Goal: Task Accomplishment & Management: Manage account settings

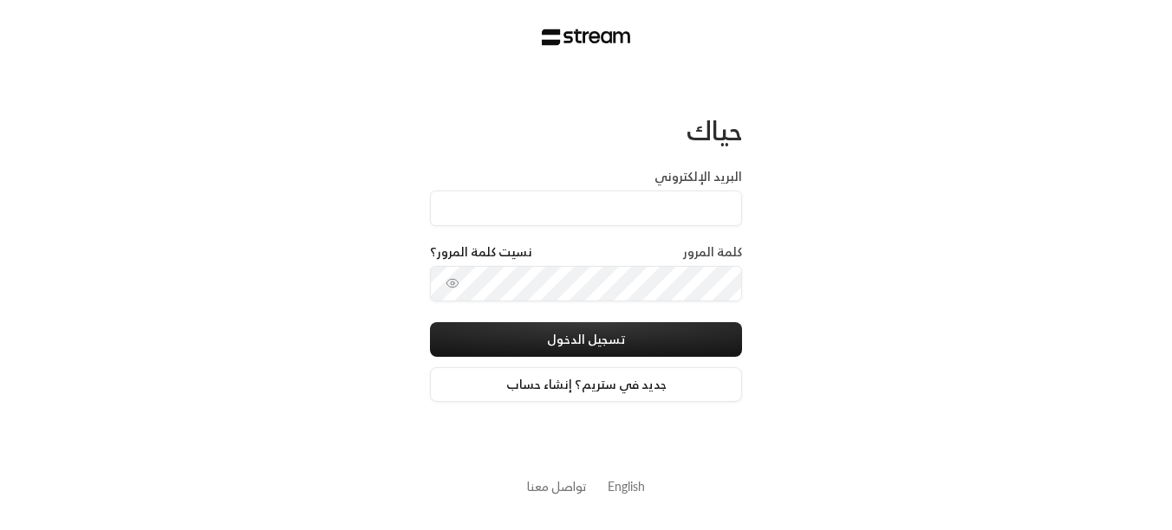
click at [570, 209] on input "البريد الإلكتروني" at bounding box center [586, 209] width 312 height 36
type input "ش"
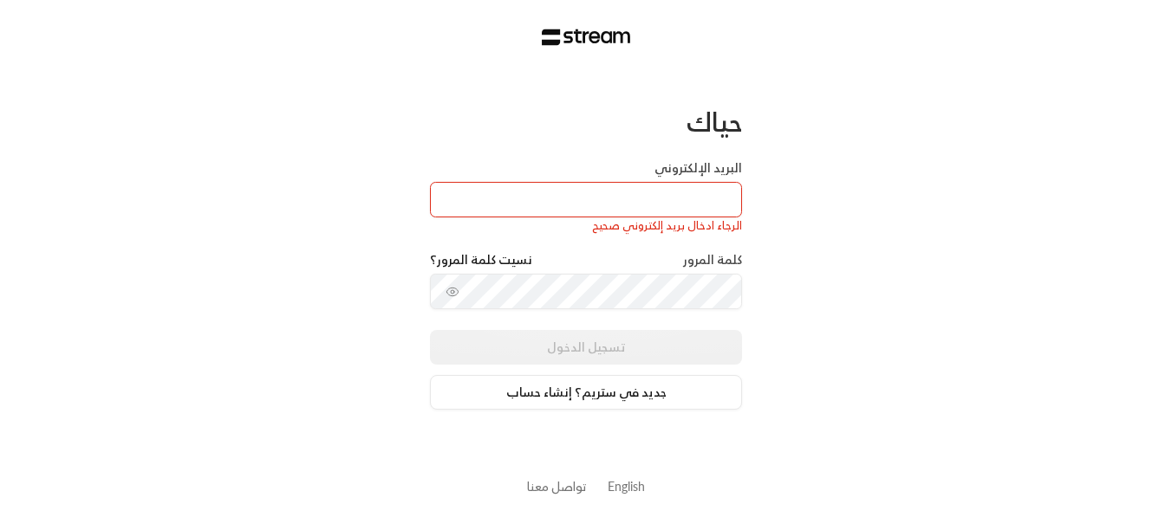
type input "a"
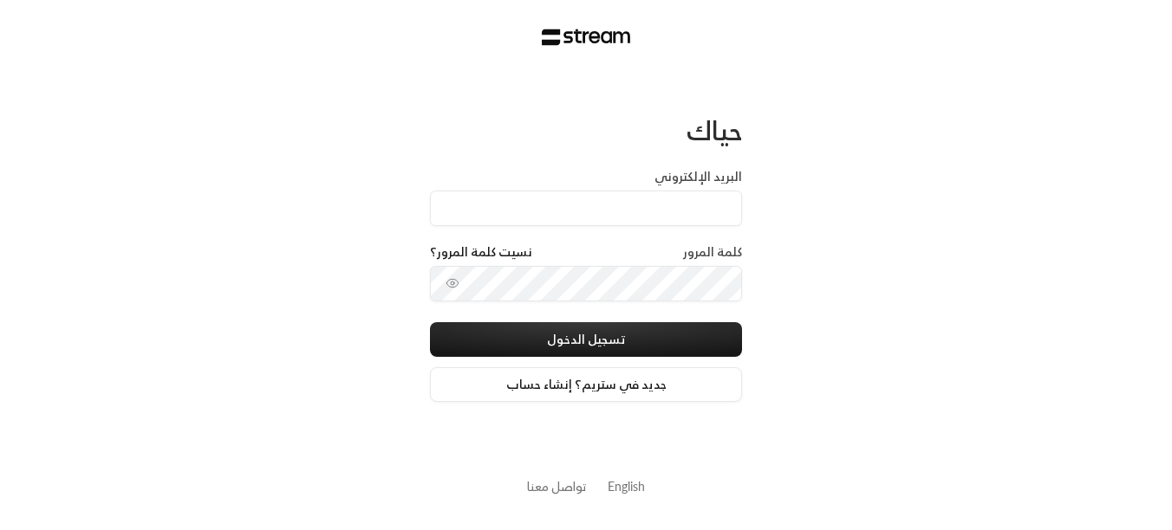
click at [627, 201] on input "البريد الإلكتروني" at bounding box center [586, 209] width 312 height 36
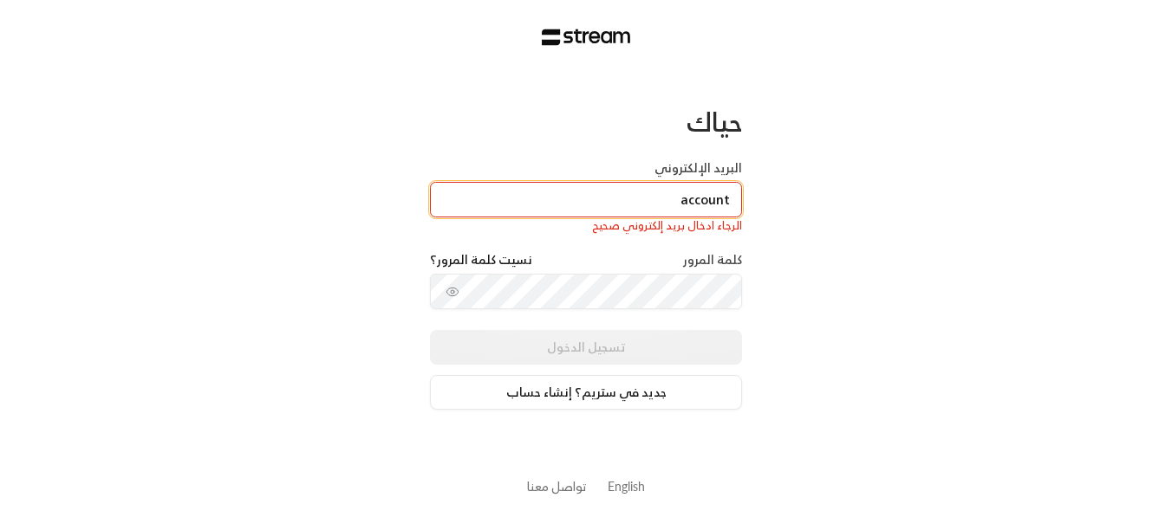
click at [708, 196] on input "account" at bounding box center [586, 200] width 312 height 36
paste input "[EMAIL_ADDRESS][DOMAIN_NAME]"
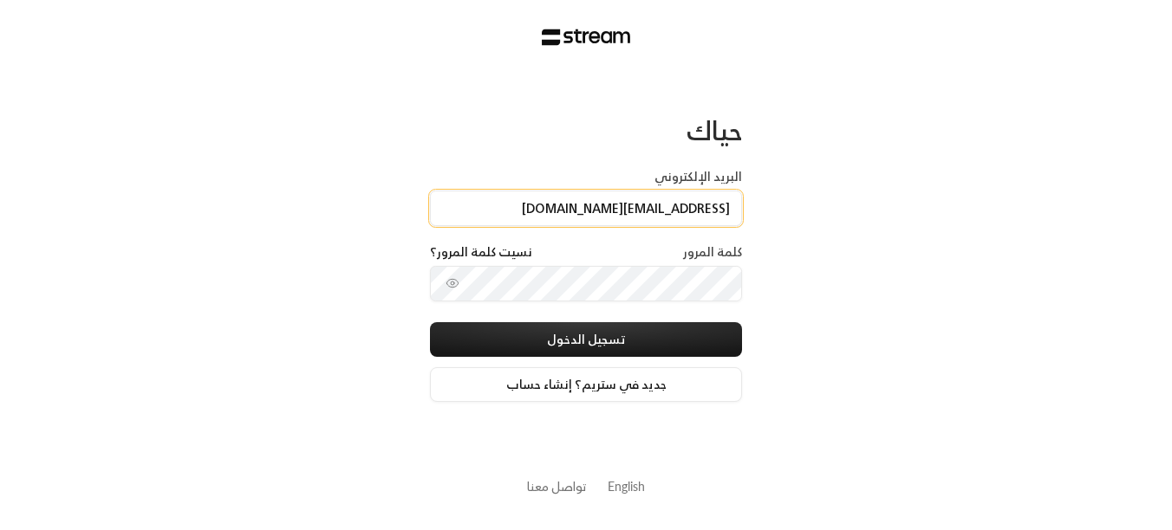
type input "[EMAIL_ADDRESS][DOMAIN_NAME]"
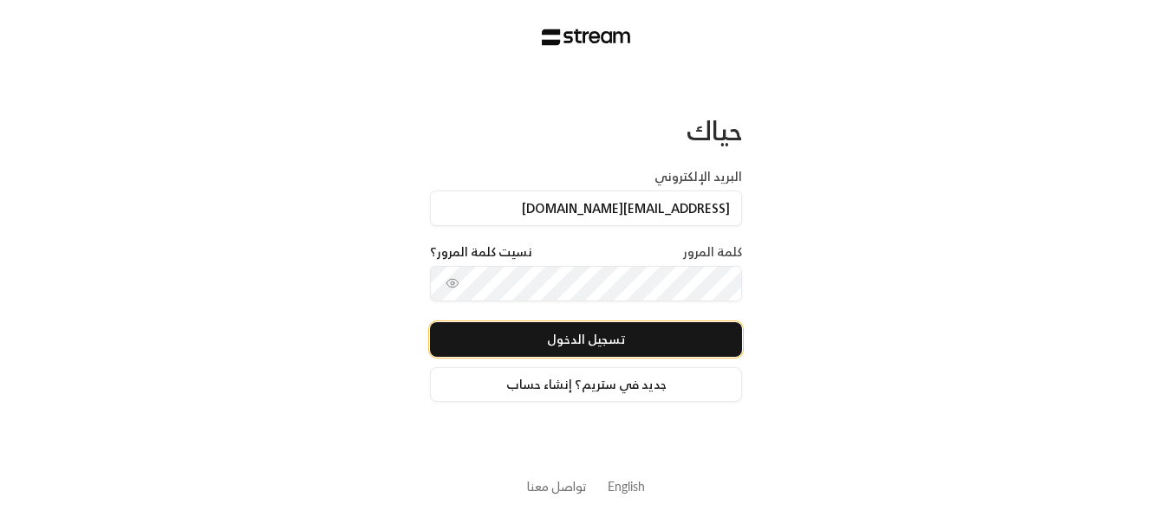
click at [693, 349] on button "تسجيل الدخول" at bounding box center [586, 339] width 312 height 35
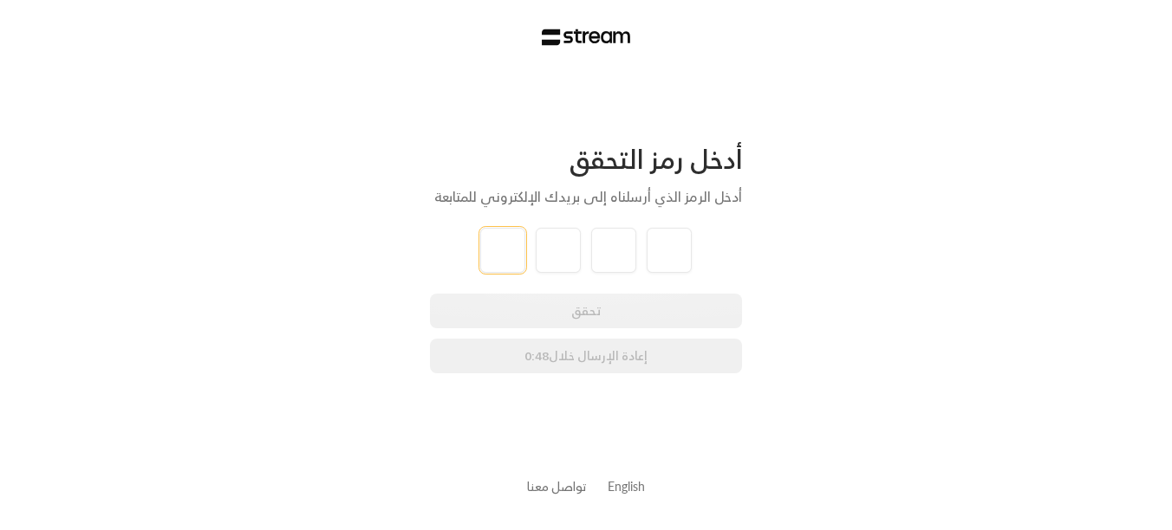
type input "2"
type input "5"
type input "7"
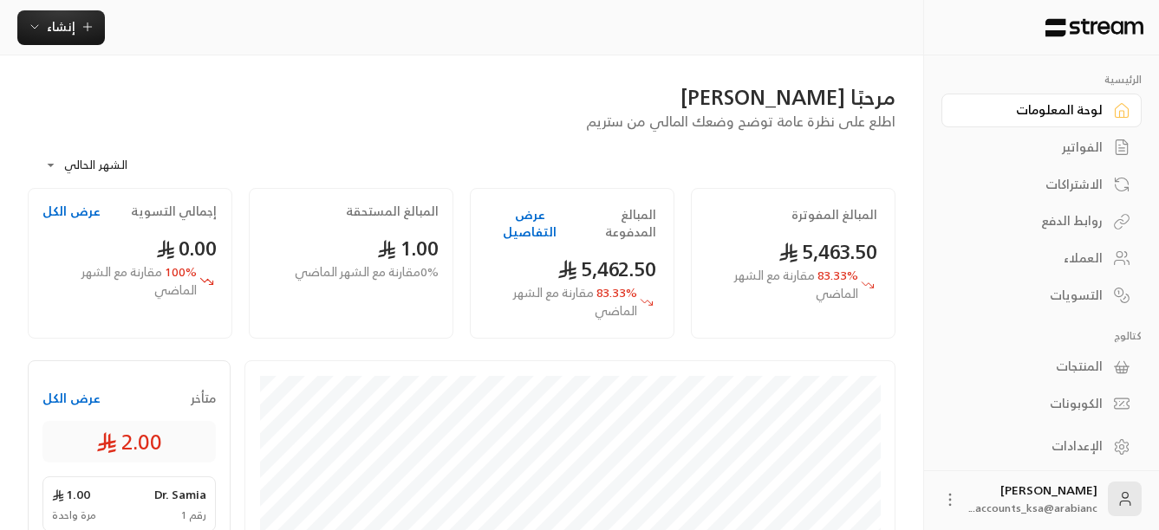
click at [1073, 362] on div "المنتجات" at bounding box center [1033, 366] width 140 height 17
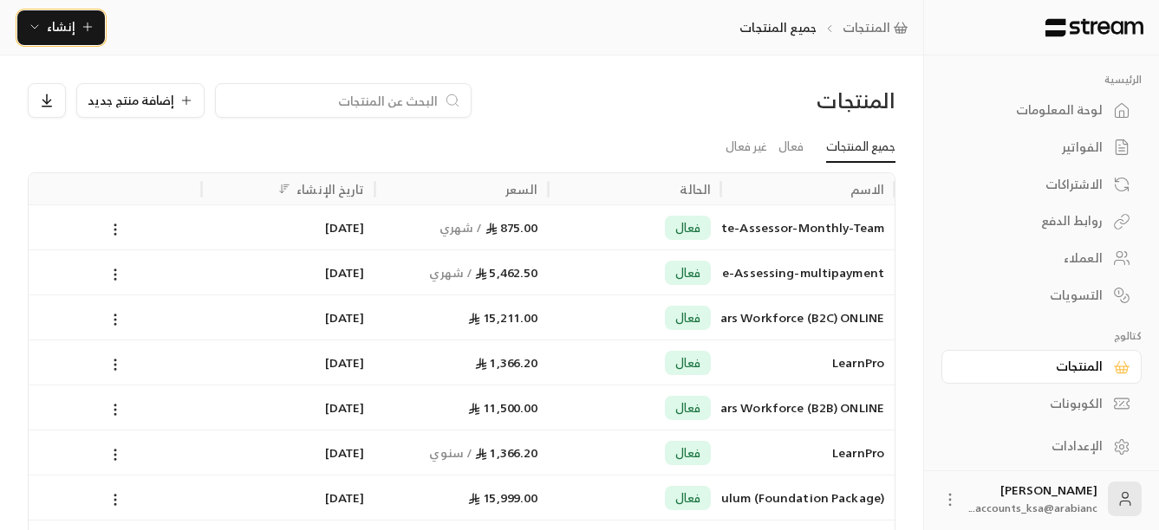
click at [29, 28] on icon "button" at bounding box center [35, 27] width 14 height 14
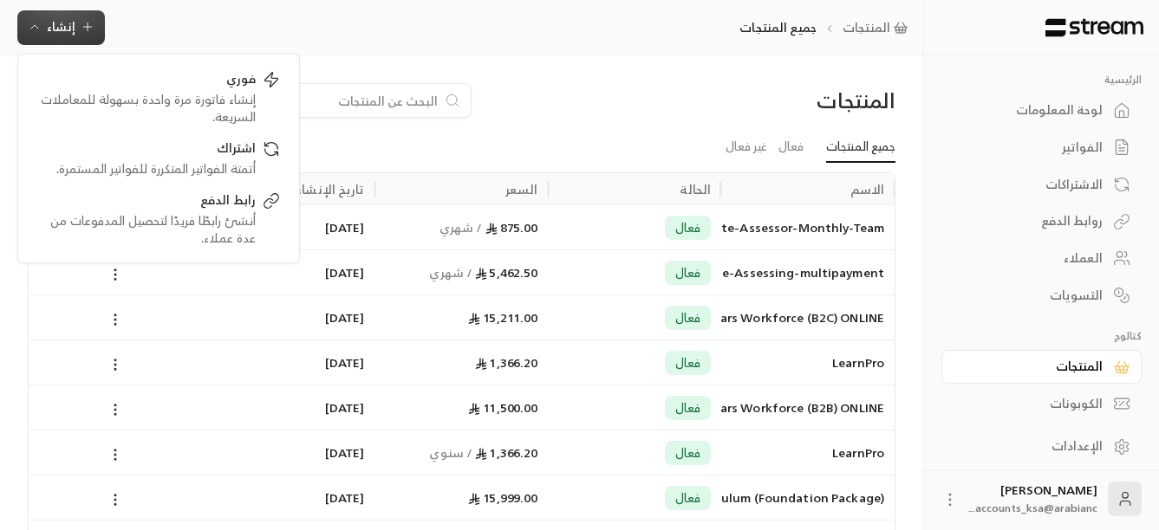
click at [216, 17] on div "المنتجات جميع المنتجات إنشاء فوري إنشاء فاتورة مرة واحدة بسهولة للمعاملات السري…" at bounding box center [461, 27] width 923 height 35
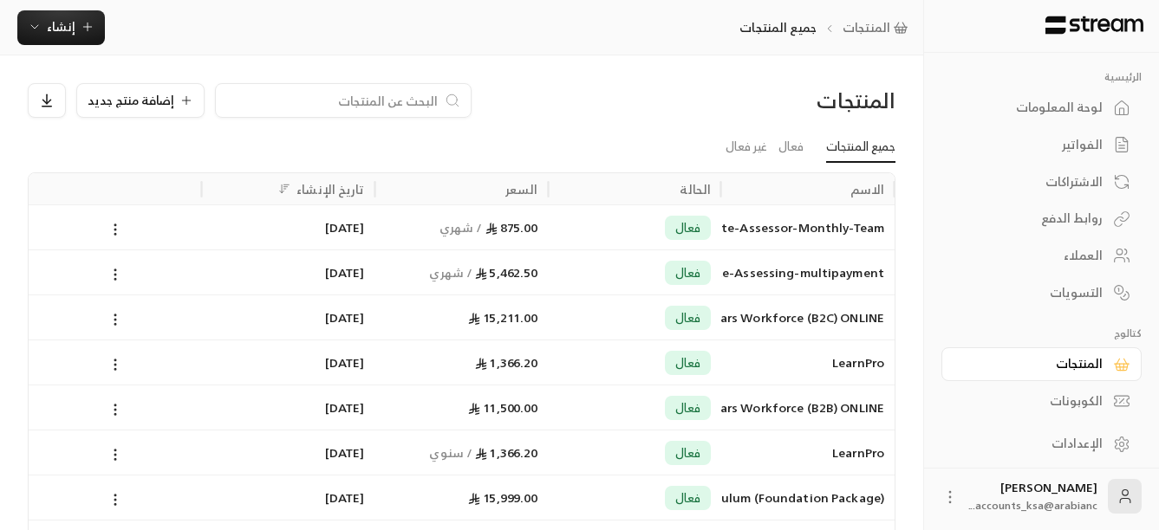
scroll to position [3, 0]
drag, startPoint x: 1039, startPoint y: 448, endPoint x: 1022, endPoint y: 444, distance: 17.9
click at [1039, 446] on div "الإعدادات" at bounding box center [1033, 442] width 140 height 17
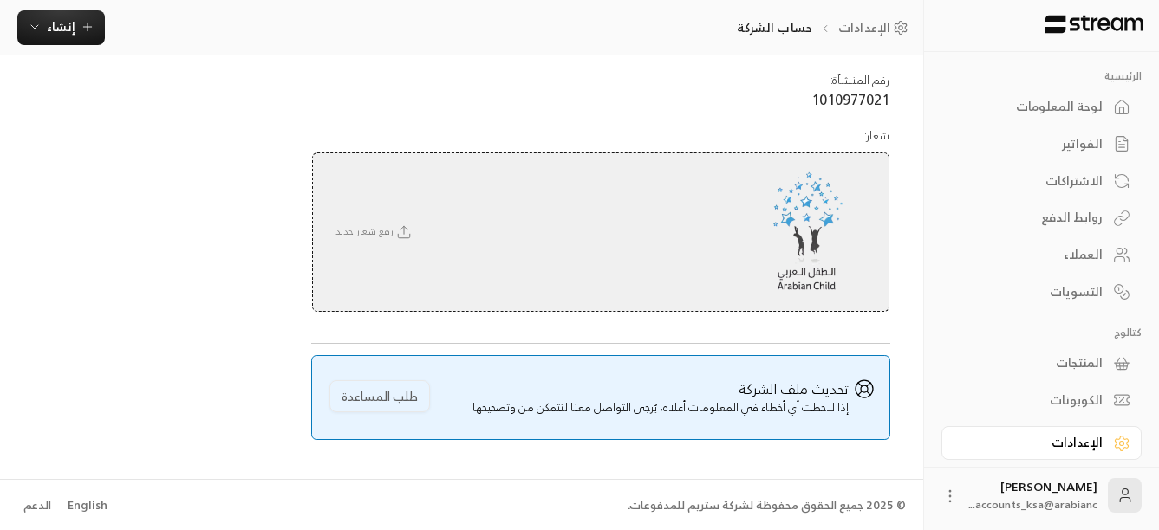
scroll to position [268, 0]
click at [955, 497] on icon at bounding box center [949, 496] width 17 height 17
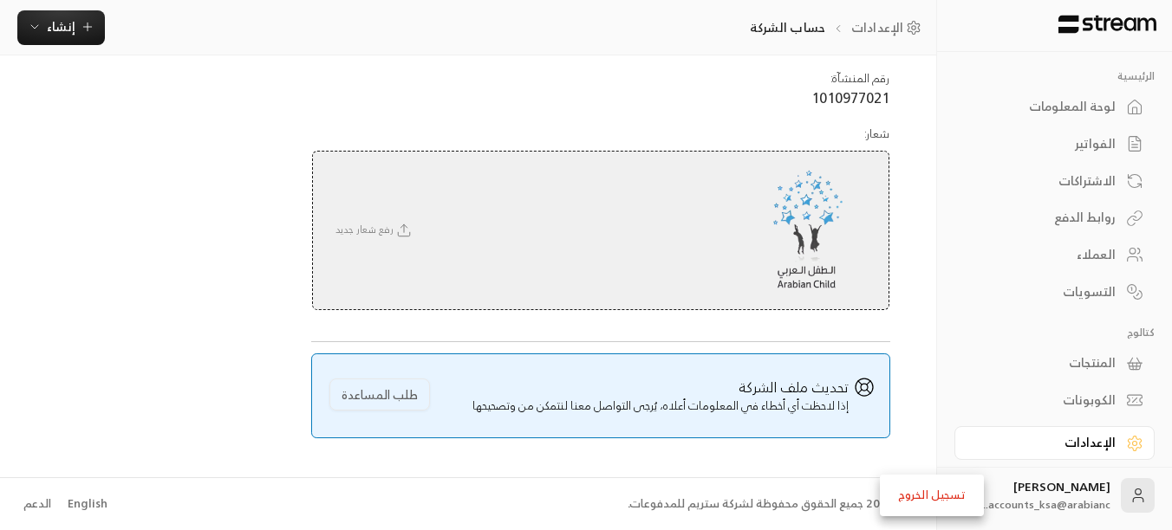
click at [440, 36] on div at bounding box center [586, 265] width 1172 height 530
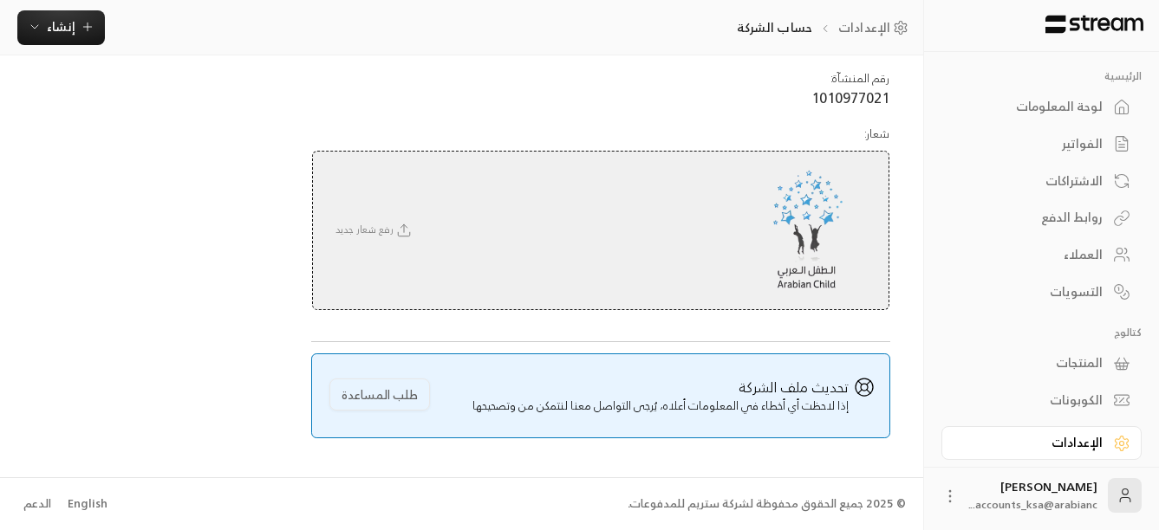
click at [88, 502] on div "English" at bounding box center [88, 504] width 40 height 17
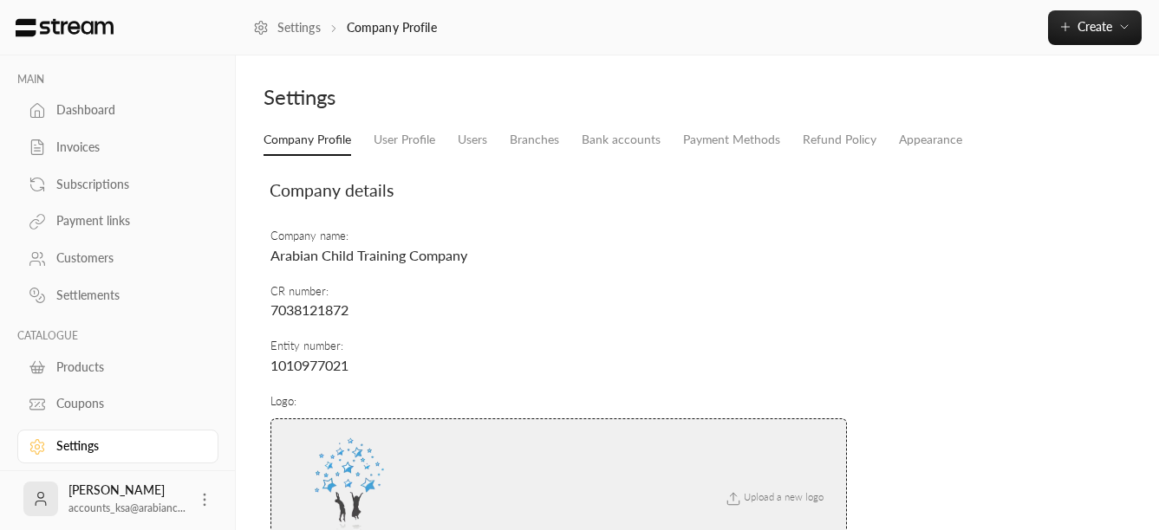
click at [83, 370] on div "Products" at bounding box center [126, 367] width 140 height 17
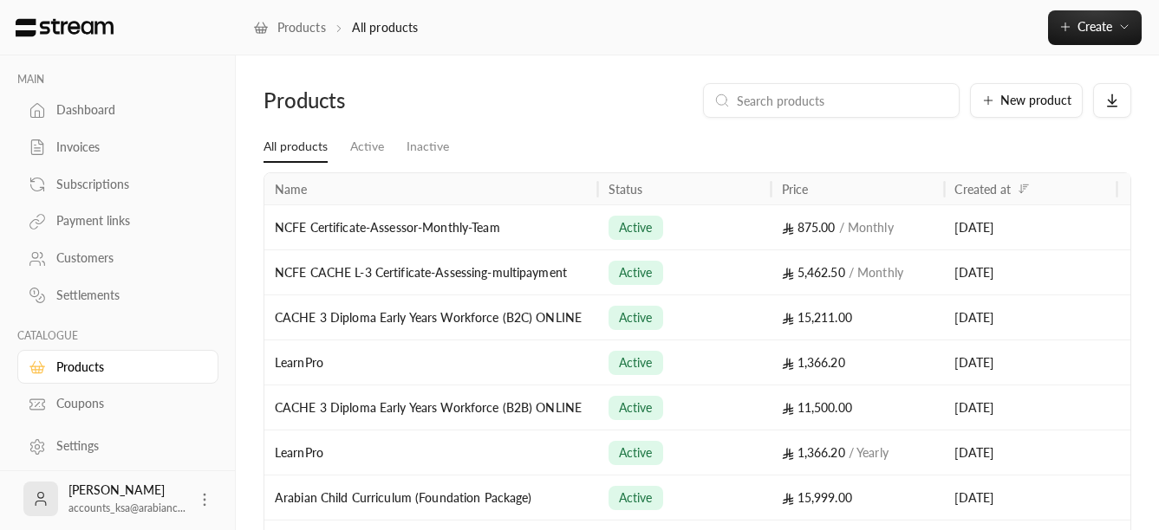
drag, startPoint x: 438, startPoint y: 186, endPoint x: 595, endPoint y: 203, distance: 158.6
click at [595, 203] on div at bounding box center [598, 188] width 9 height 31
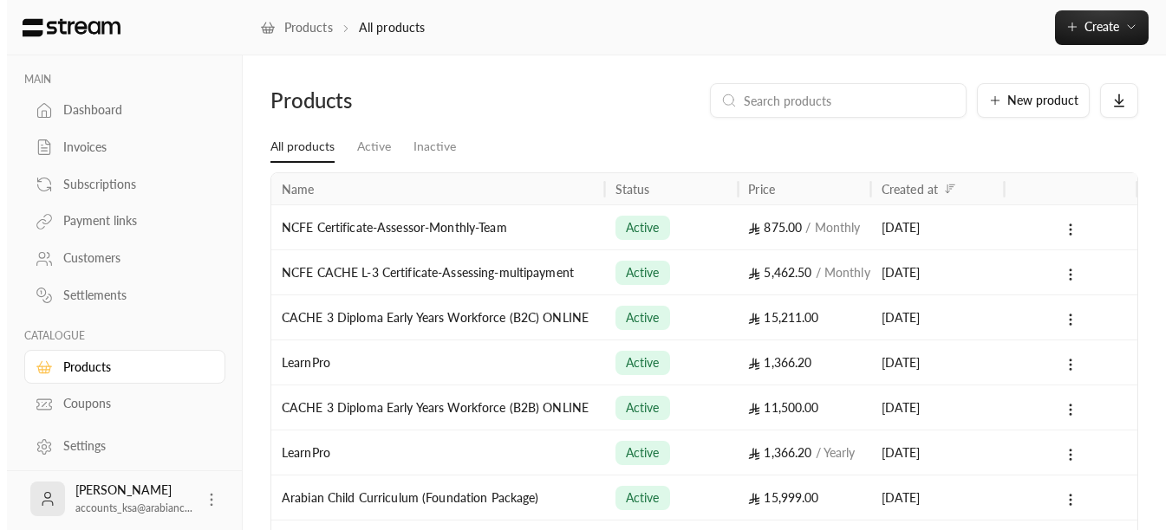
scroll to position [87, 0]
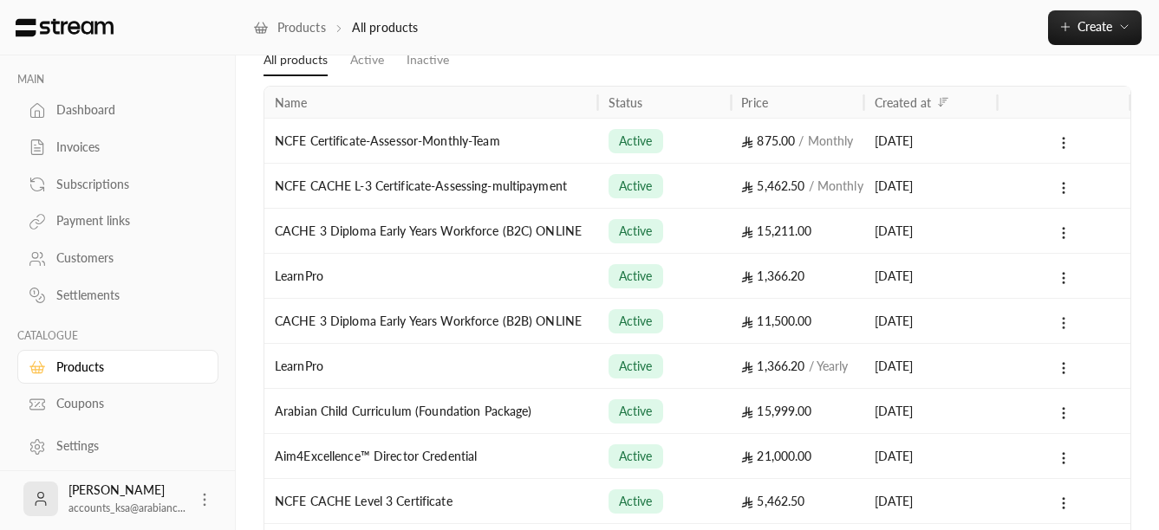
click at [1059, 320] on icon at bounding box center [1064, 323] width 16 height 16
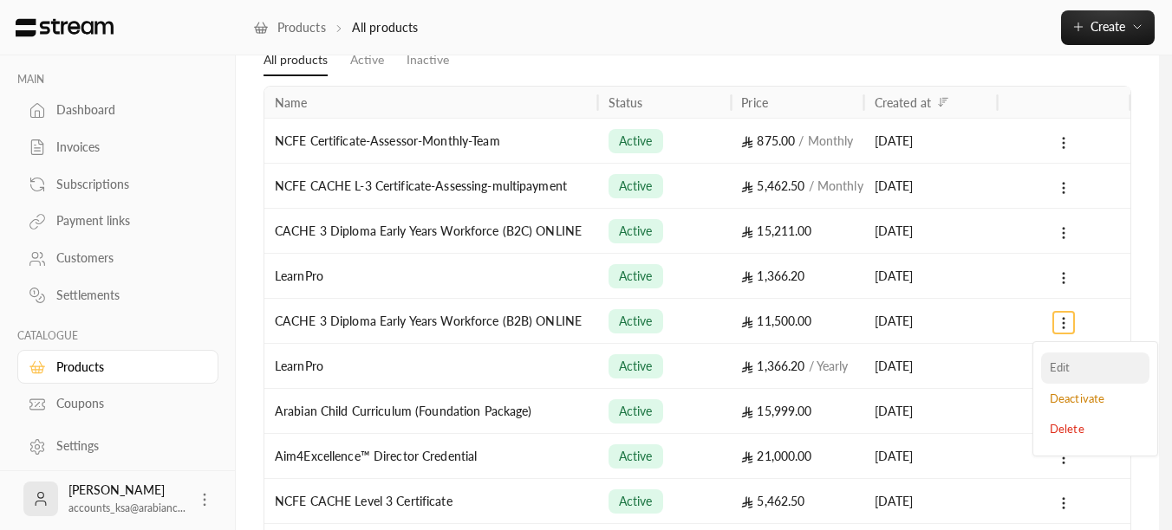
click at [1066, 370] on li "Edit" at bounding box center [1095, 368] width 108 height 31
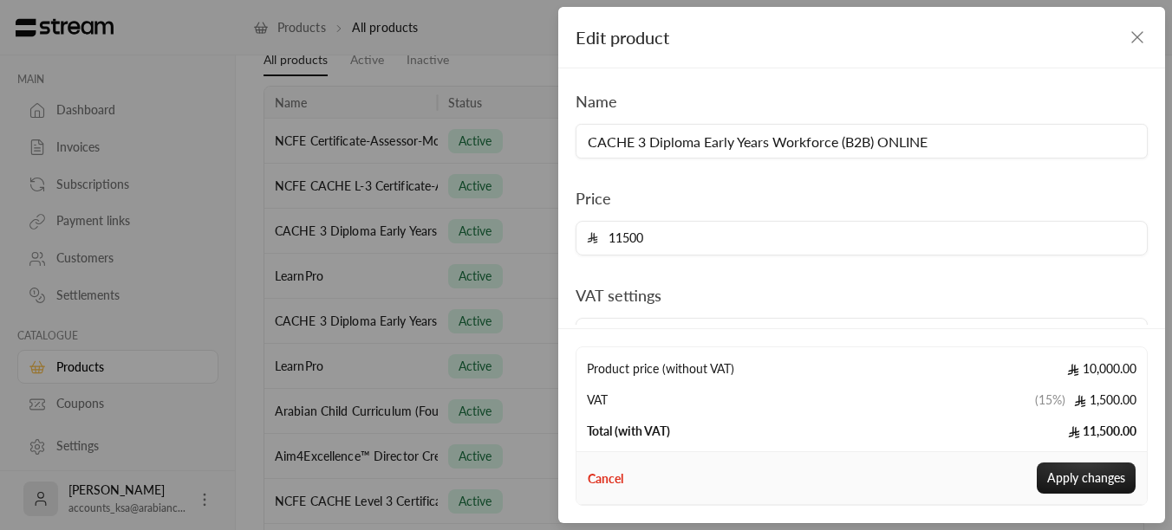
scroll to position [0, 0]
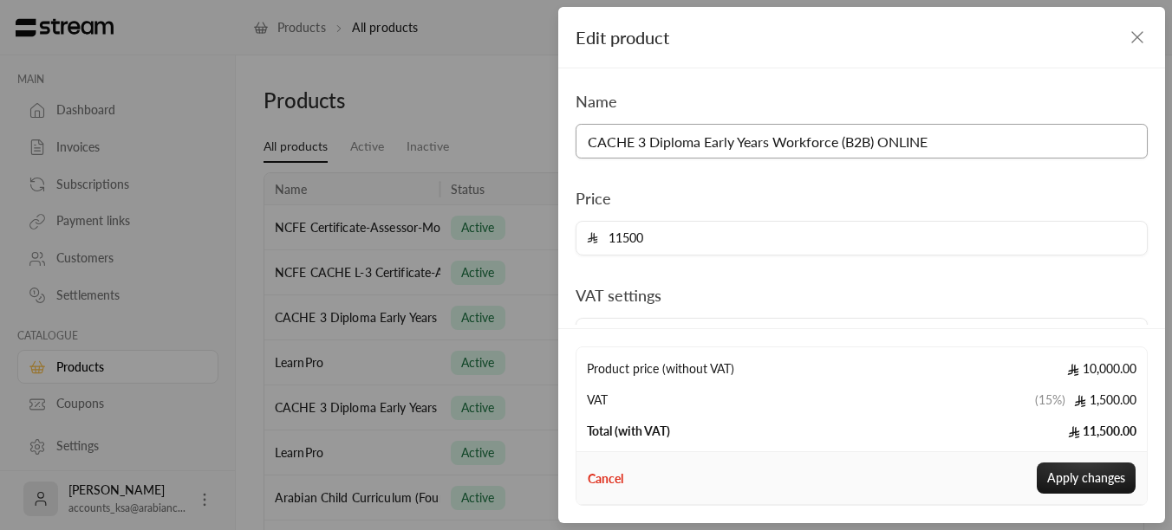
drag, startPoint x: 705, startPoint y: 141, endPoint x: 836, endPoint y: 140, distance: 130.9
click at [836, 140] on input "CACHE 3 Diploma Early Years Workforce (B2B) ONLINE" at bounding box center [861, 141] width 572 height 35
type input "CACHE 3 Diploma (B2B) ONLINE"
click at [1109, 480] on button "Apply changes" at bounding box center [1086, 478] width 99 height 31
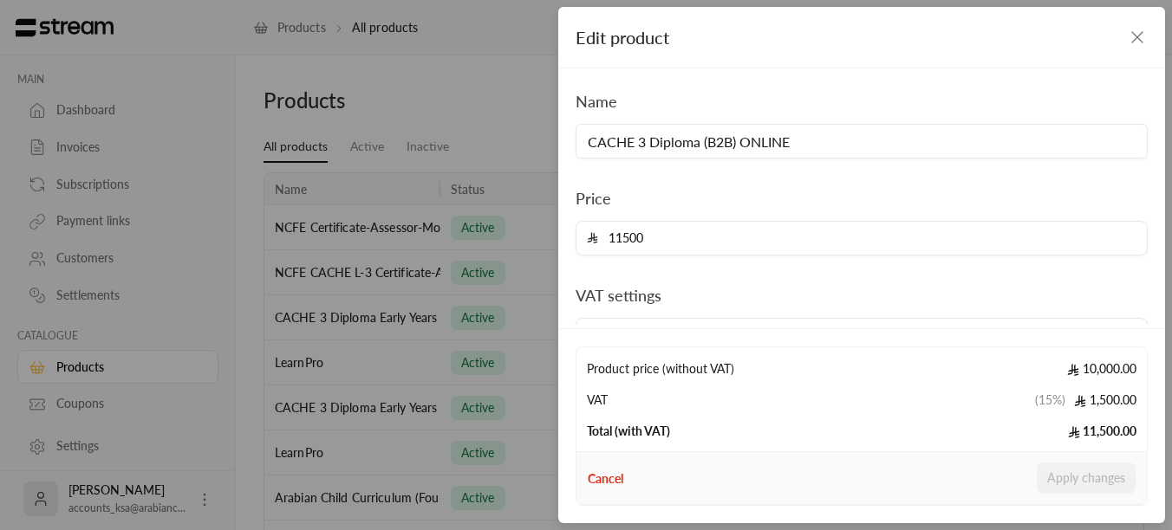
type input "0"
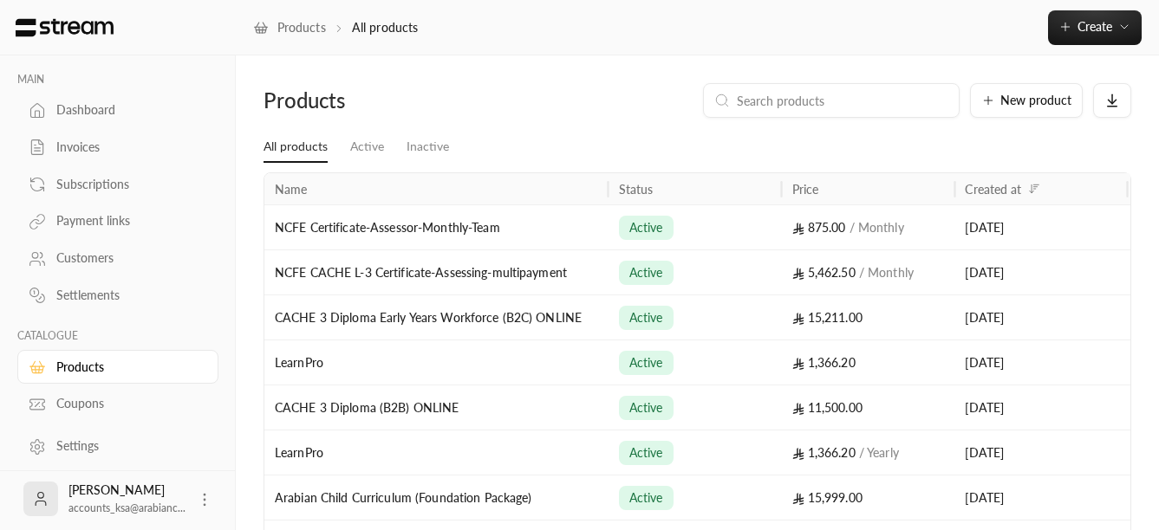
drag, startPoint x: 437, startPoint y: 192, endPoint x: 608, endPoint y: 198, distance: 170.9
click at [608, 198] on div at bounding box center [608, 188] width 9 height 31
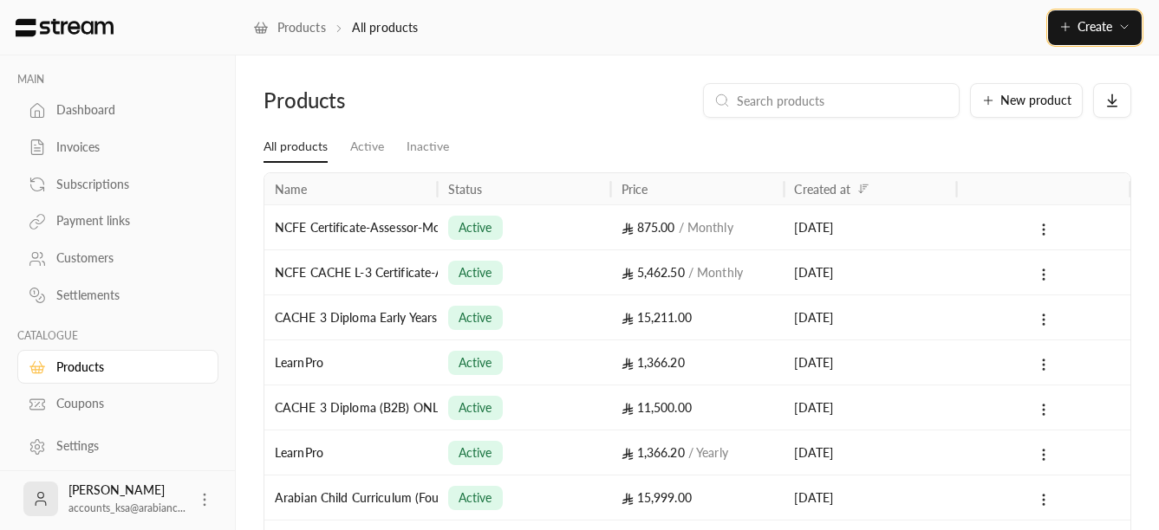
click at [1063, 23] on icon "button" at bounding box center [1065, 27] width 14 height 14
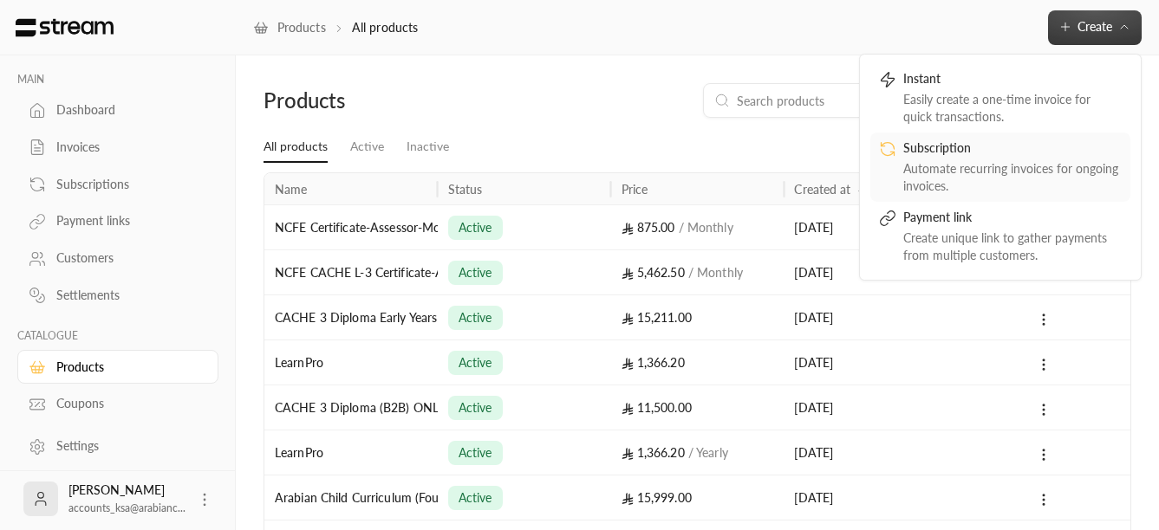
click at [933, 163] on div "Automate recurring invoices for ongoing invoices." at bounding box center [1012, 177] width 218 height 35
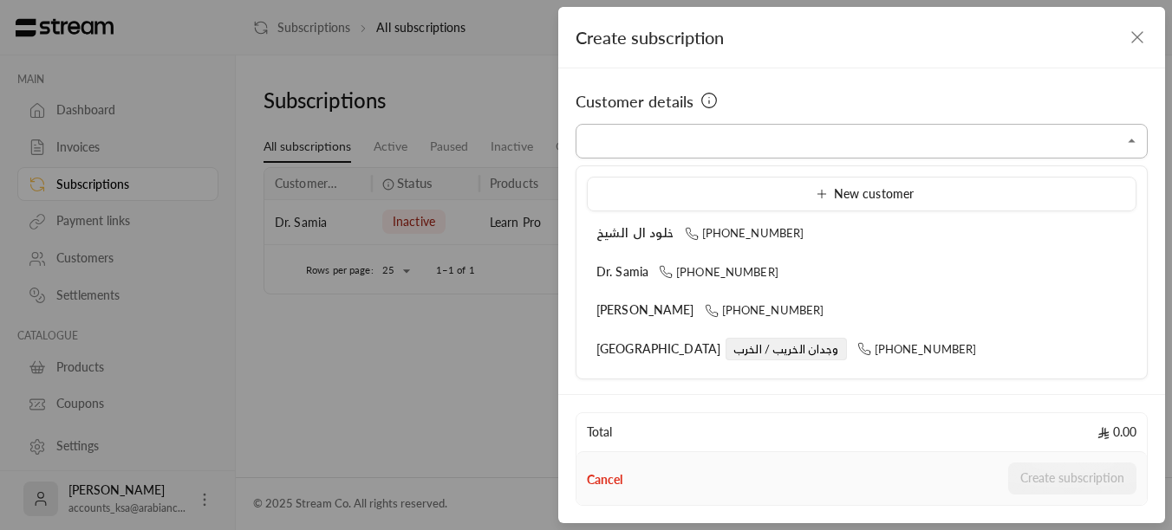
click at [691, 132] on input "Select customer" at bounding box center [861, 142] width 572 height 30
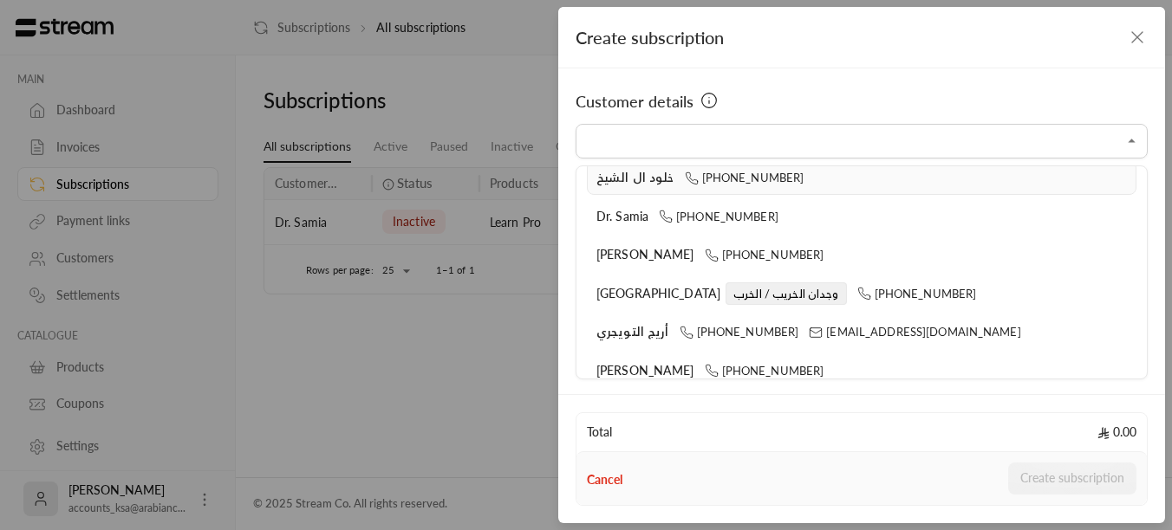
scroll to position [87, 0]
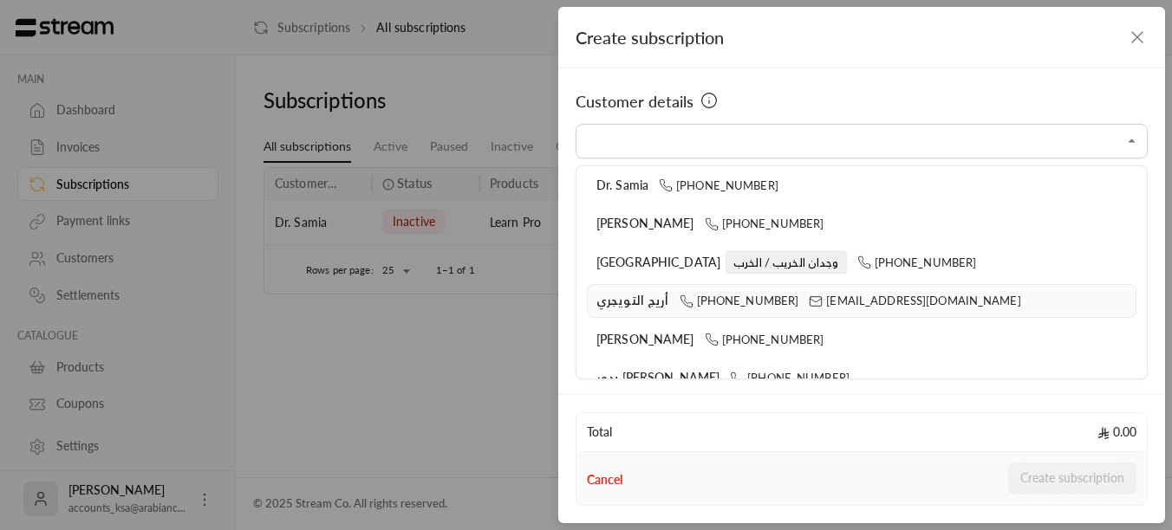
click at [651, 303] on span "أريج التويجري" at bounding box center [632, 300] width 73 height 15
type input "**********"
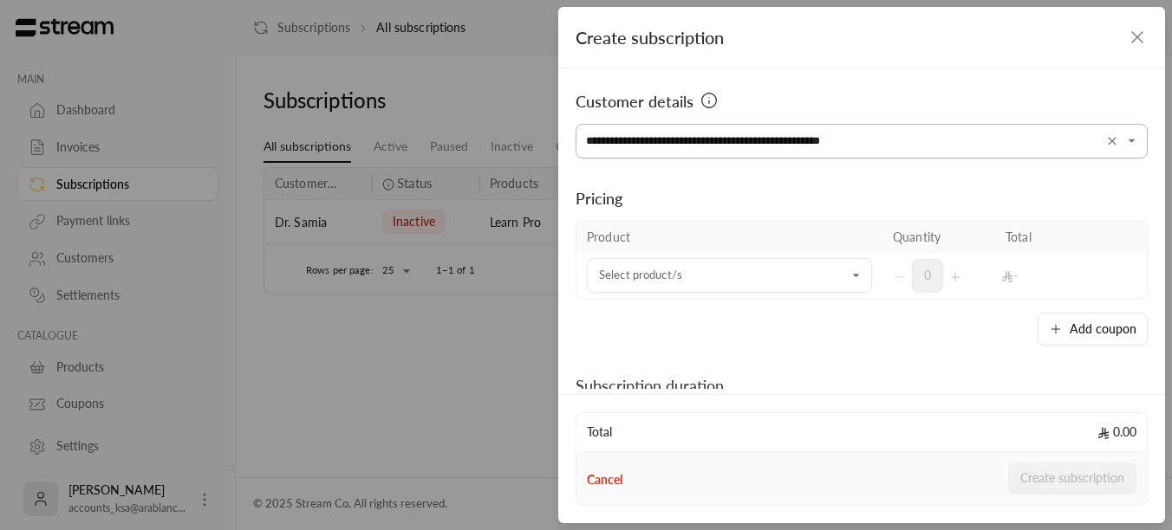
click at [1109, 140] on icon "Clear" at bounding box center [1113, 141] width 8 height 8
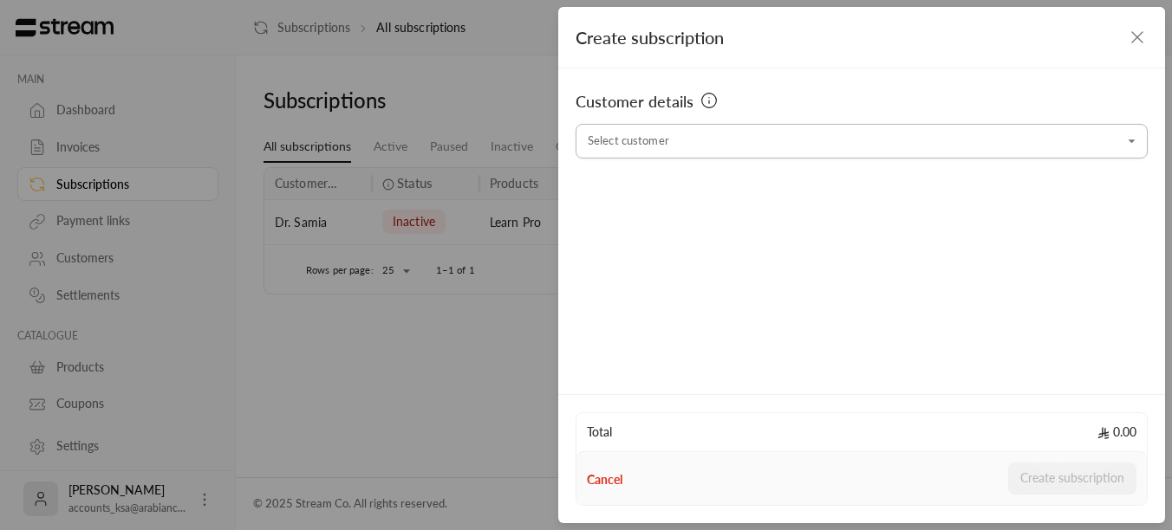
click at [1141, 37] on icon "button" at bounding box center [1137, 37] width 21 height 21
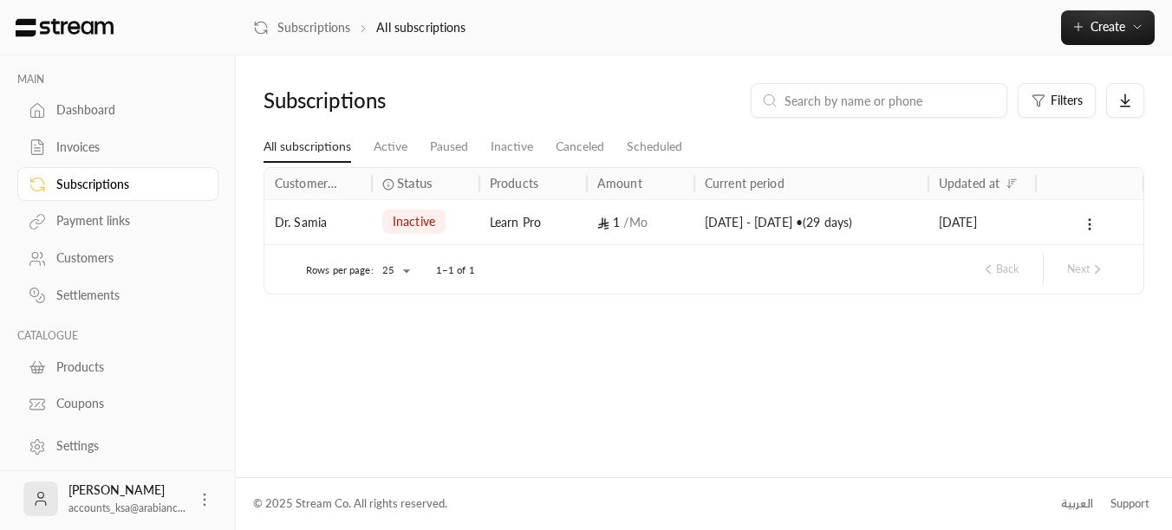
click at [95, 250] on div "Customers" at bounding box center [126, 258] width 140 height 17
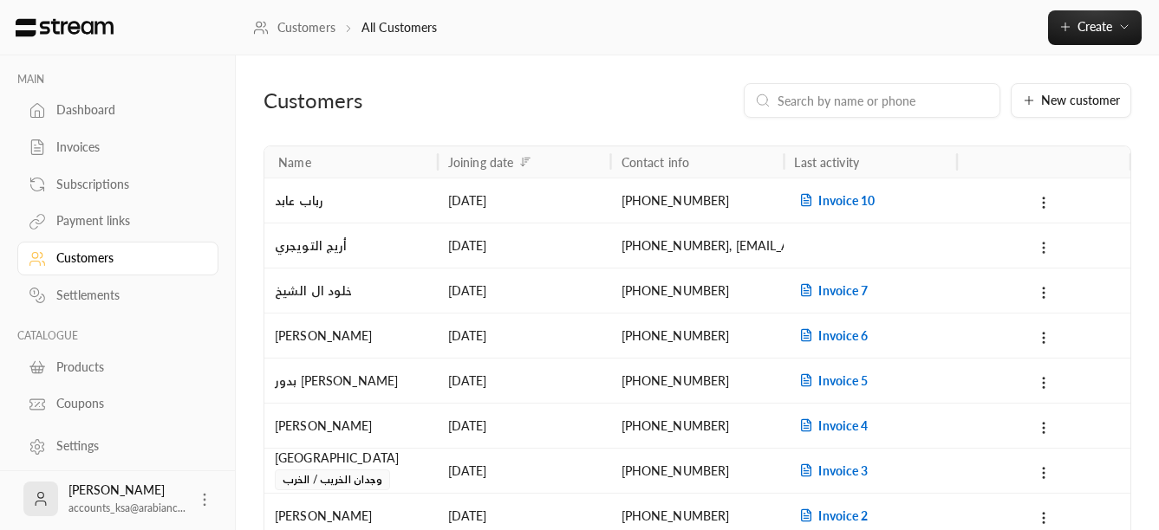
click at [1044, 251] on circle at bounding box center [1044, 252] width 2 height 2
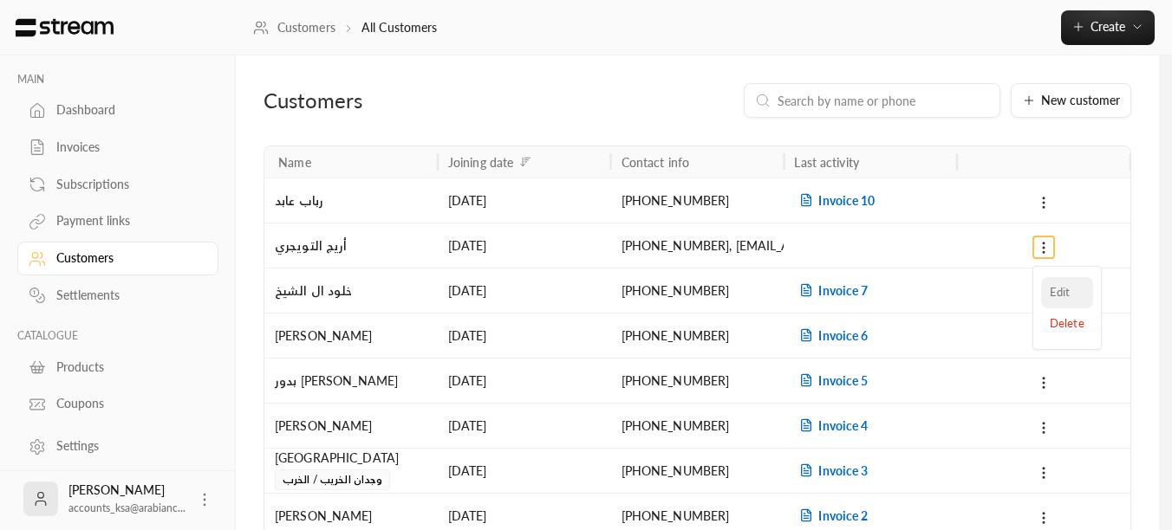
click at [1056, 293] on li "Edit" at bounding box center [1067, 292] width 52 height 31
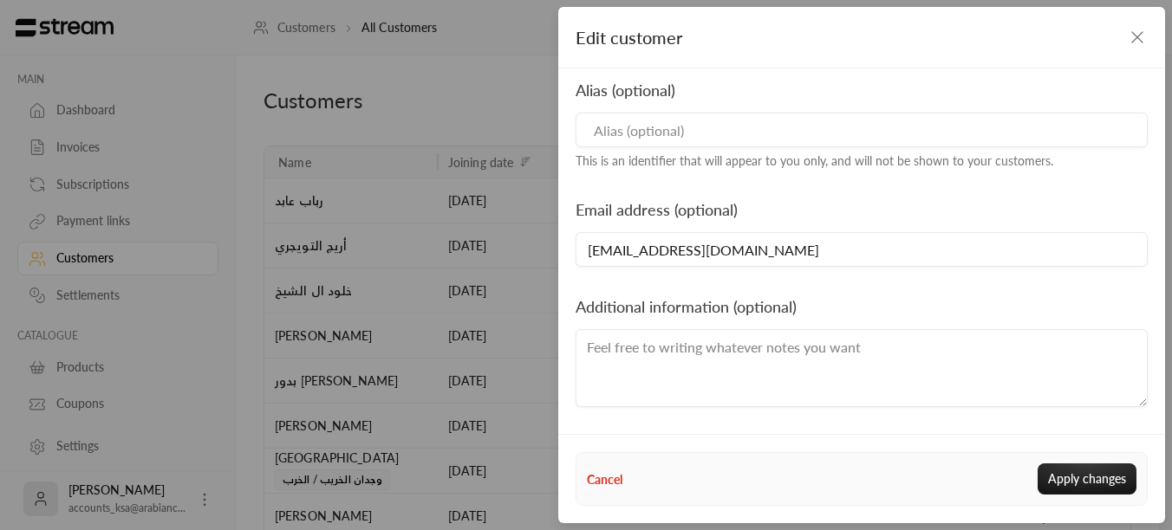
scroll to position [269, 0]
drag, startPoint x: 743, startPoint y: 251, endPoint x: 522, endPoint y: 256, distance: 221.1
click at [522, 256] on div "Edit customer Phone number [PHONE_NUMBER] For security purposes, customer's pho…" at bounding box center [586, 265] width 1172 height 530
click at [1092, 486] on button "Apply changes" at bounding box center [1086, 479] width 99 height 31
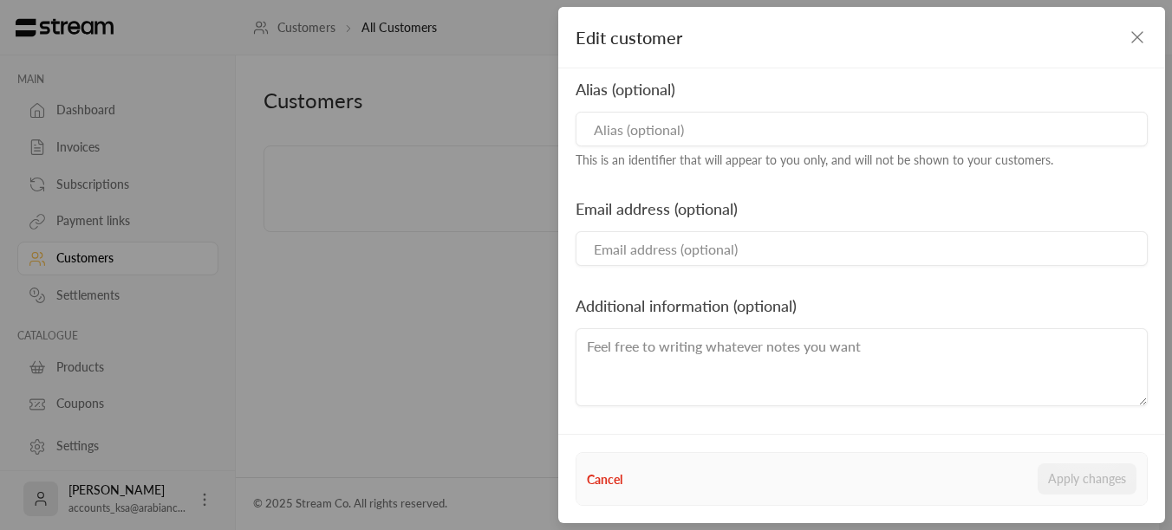
type input "[EMAIL_ADDRESS][DOMAIN_NAME]"
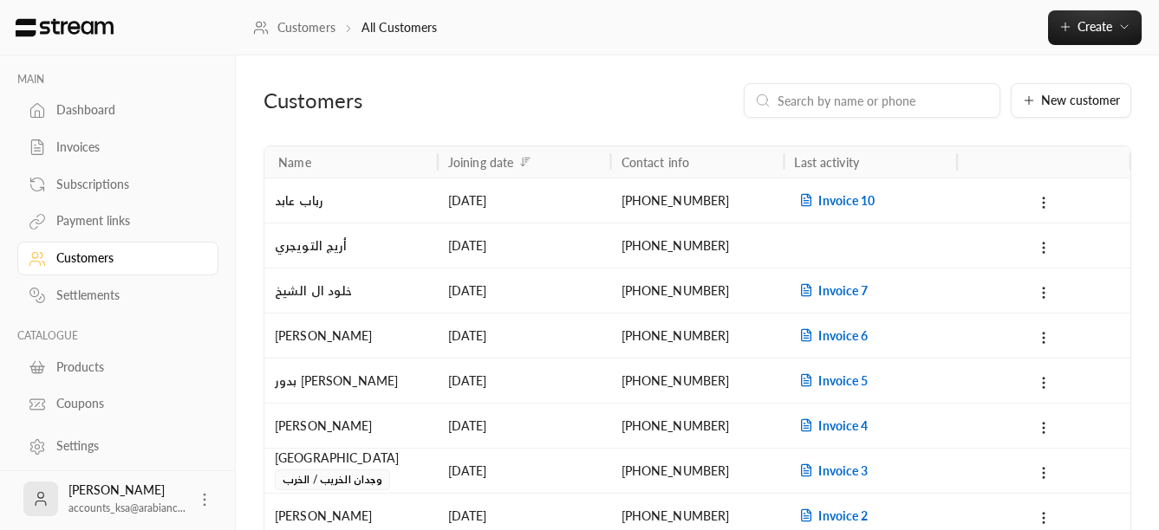
click at [88, 367] on div "Products" at bounding box center [126, 367] width 140 height 17
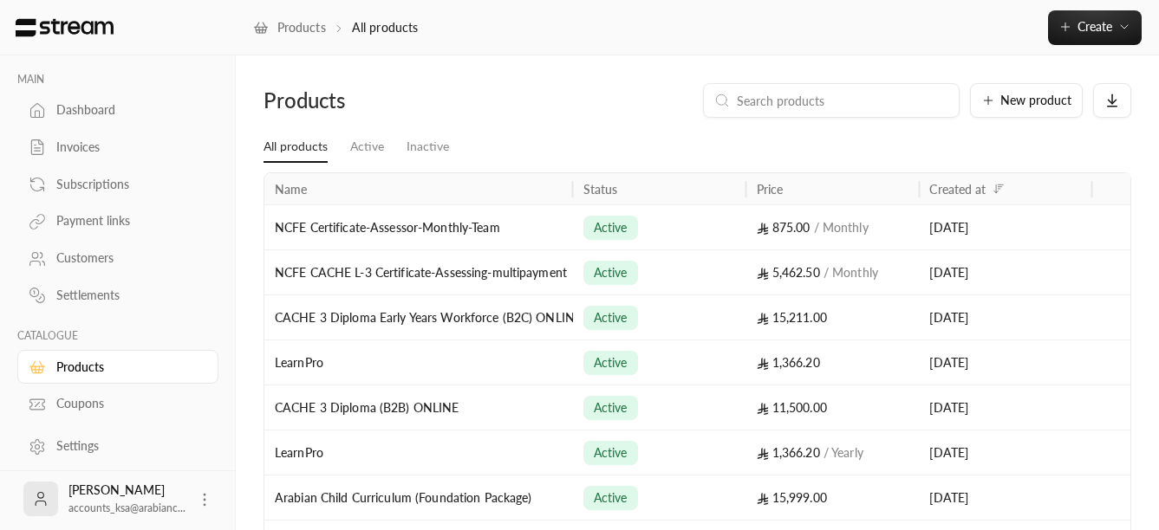
drag, startPoint x: 439, startPoint y: 190, endPoint x: 582, endPoint y: 183, distance: 142.3
click at [577, 183] on div at bounding box center [573, 188] width 9 height 31
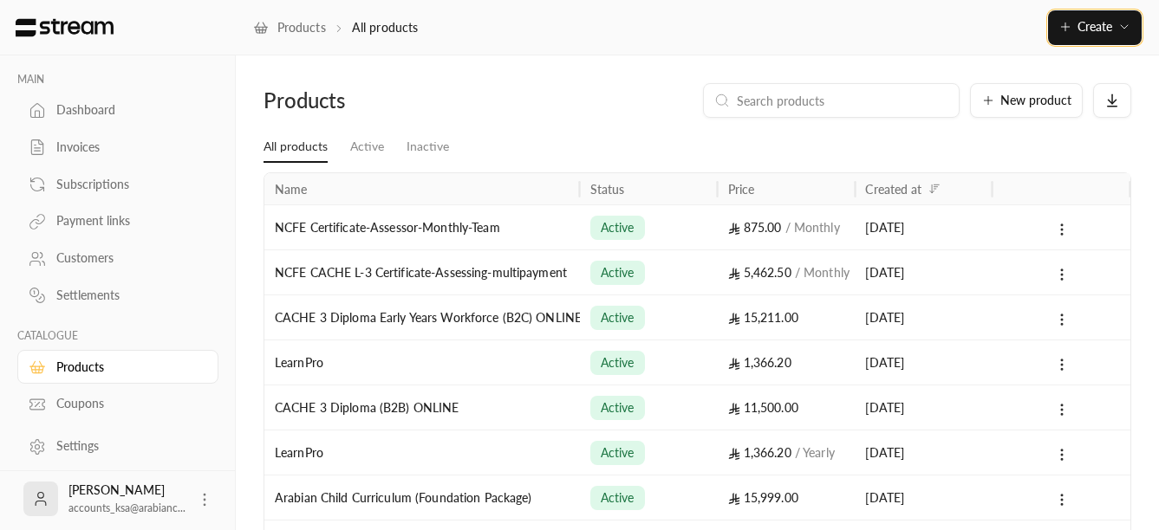
click at [1067, 17] on button "Create" at bounding box center [1095, 27] width 94 height 35
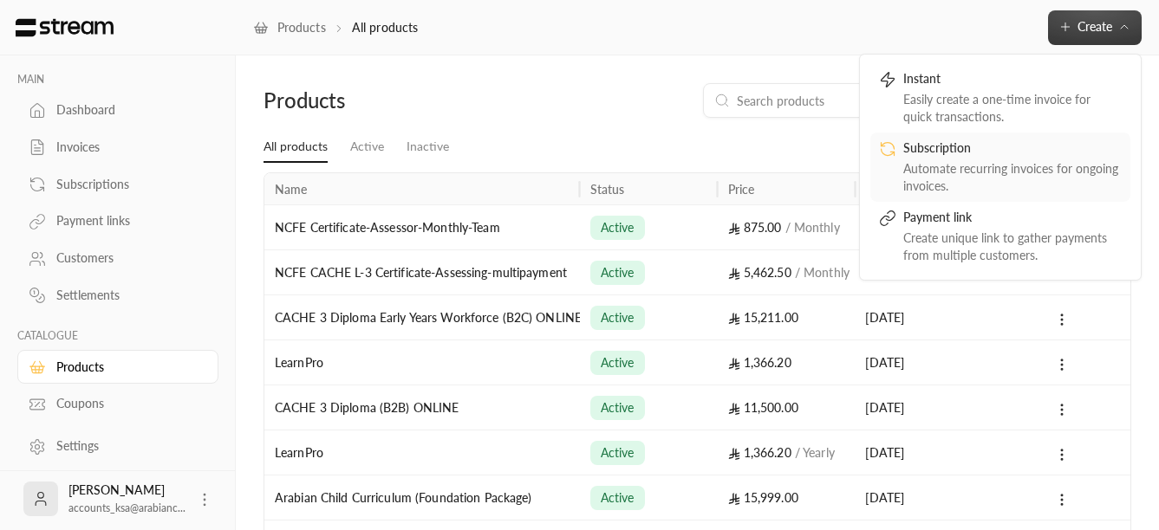
click at [948, 157] on div "Subscription" at bounding box center [1012, 150] width 218 height 21
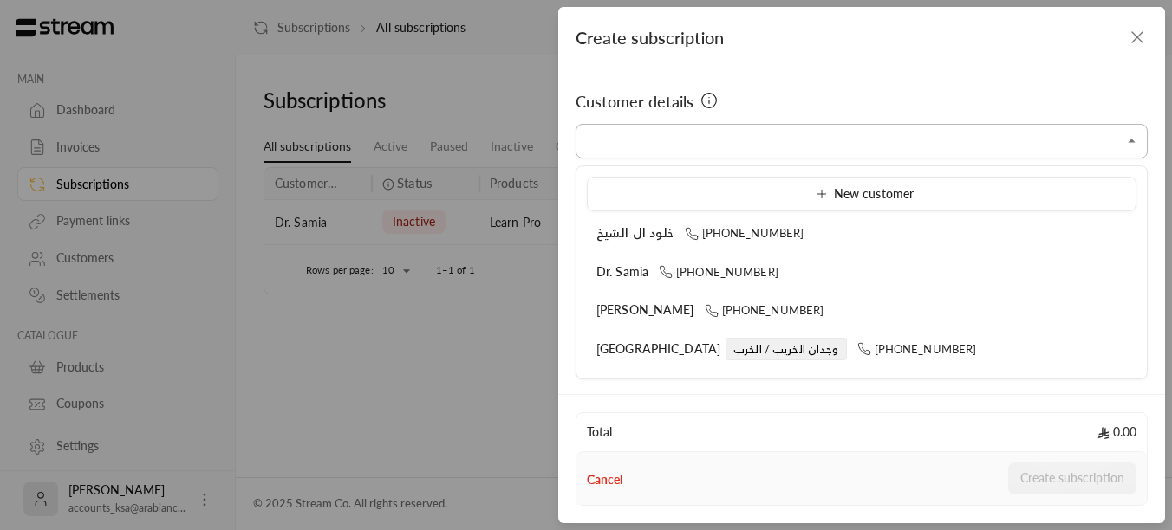
click at [713, 132] on input "Select customer" at bounding box center [861, 142] width 572 height 30
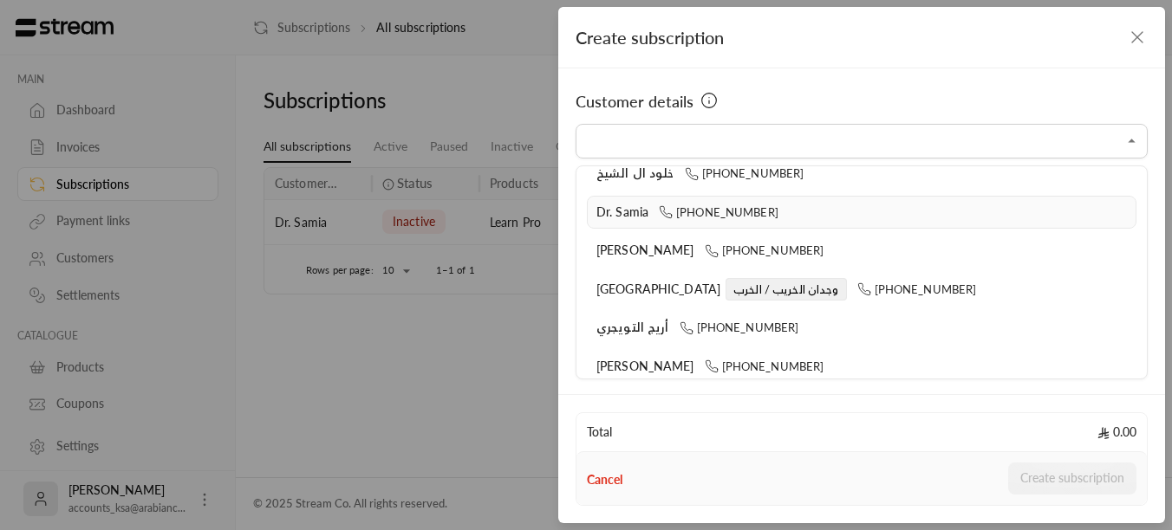
scroll to position [87, 0]
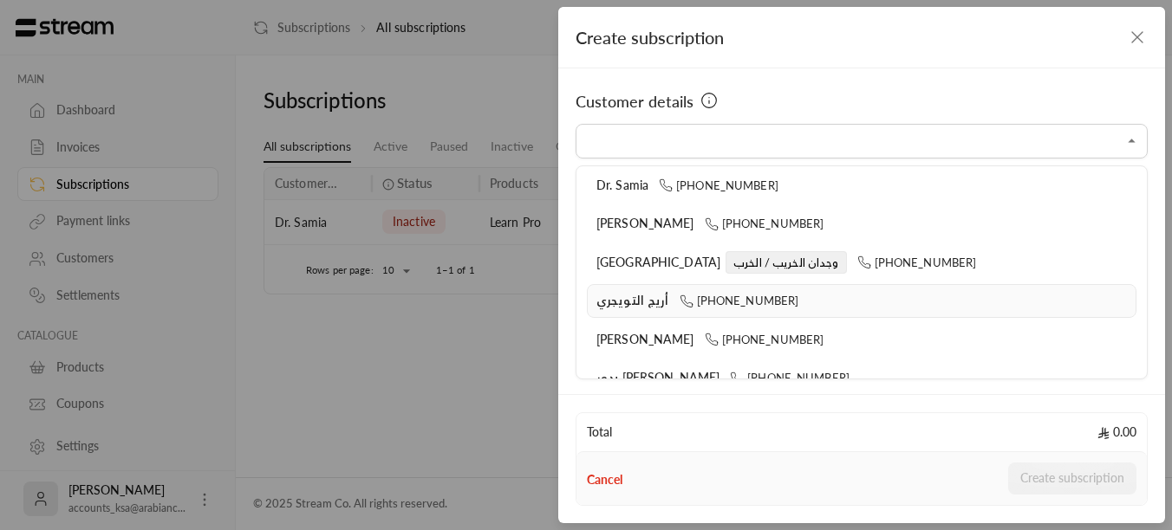
click at [630, 314] on li "[PERSON_NAME] [PHONE_NUMBER]" at bounding box center [861, 301] width 549 height 34
type input "**********"
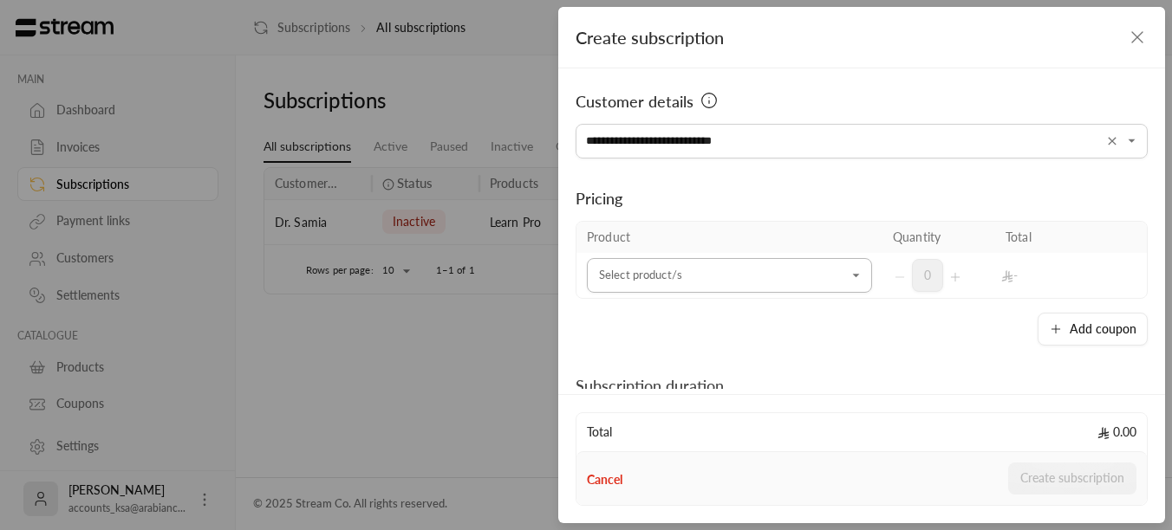
click at [849, 270] on icon "Open" at bounding box center [856, 275] width 17 height 17
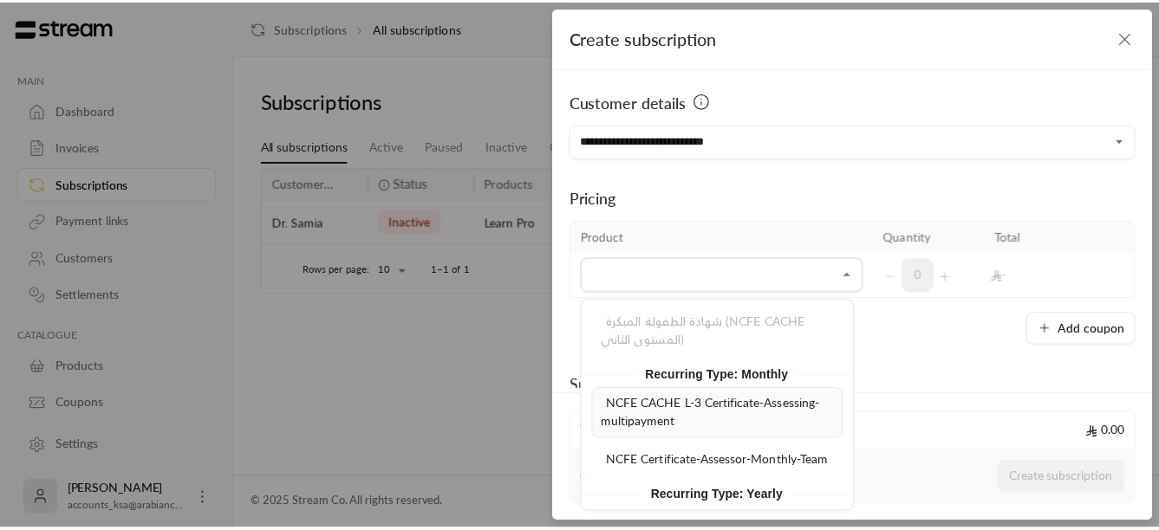
scroll to position [347, 0]
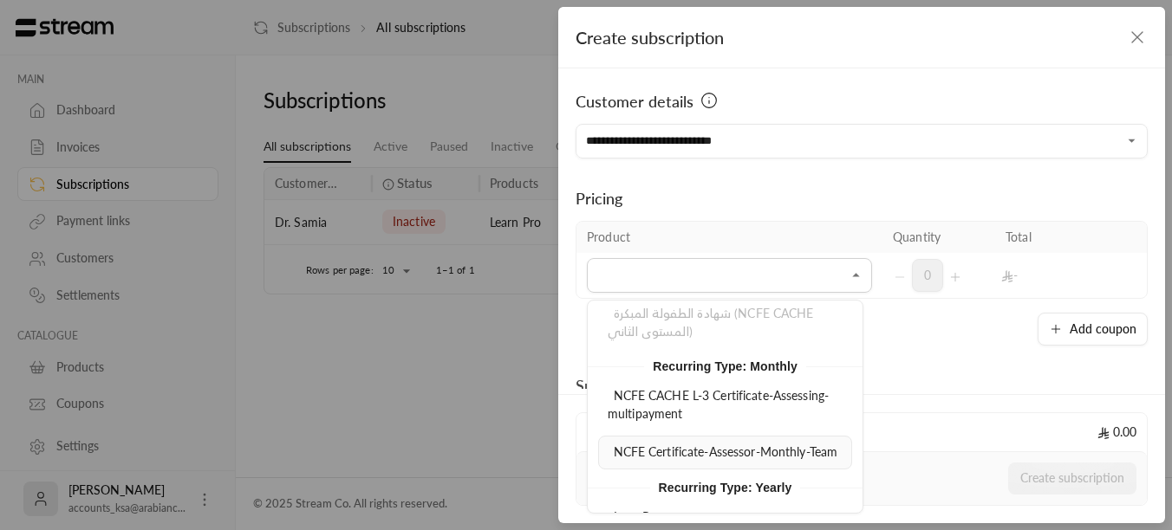
click at [719, 450] on span "NCFE Certificate-Assessor-Monthly-Team" at bounding box center [726, 452] width 224 height 15
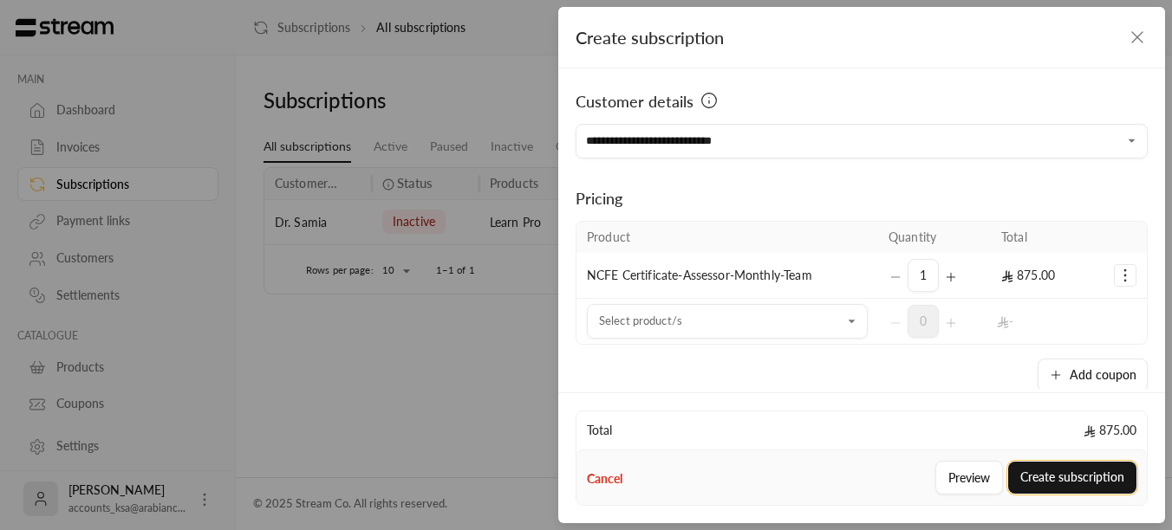
click at [1104, 483] on button "Create subscription" at bounding box center [1072, 478] width 128 height 32
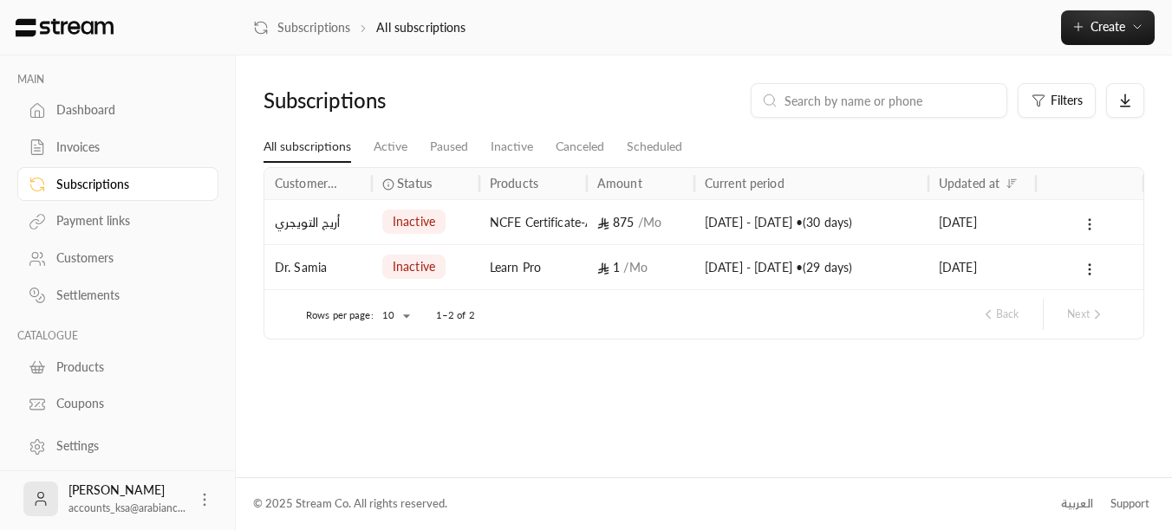
click at [1092, 226] on icon at bounding box center [1090, 225] width 16 height 16
click at [1105, 266] on link "View" at bounding box center [1112, 269] width 51 height 31
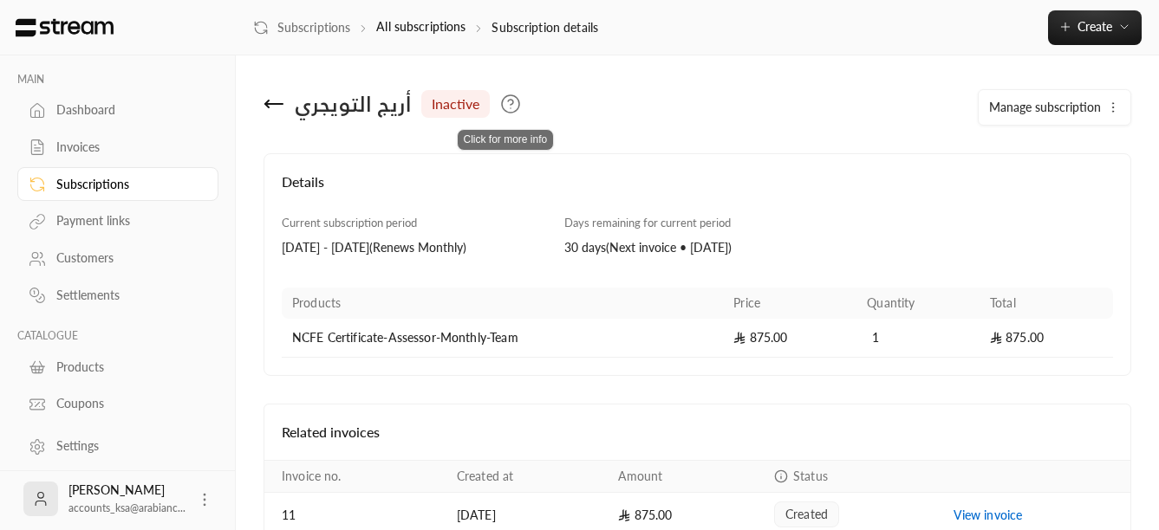
click at [500, 108] on icon at bounding box center [510, 104] width 21 height 21
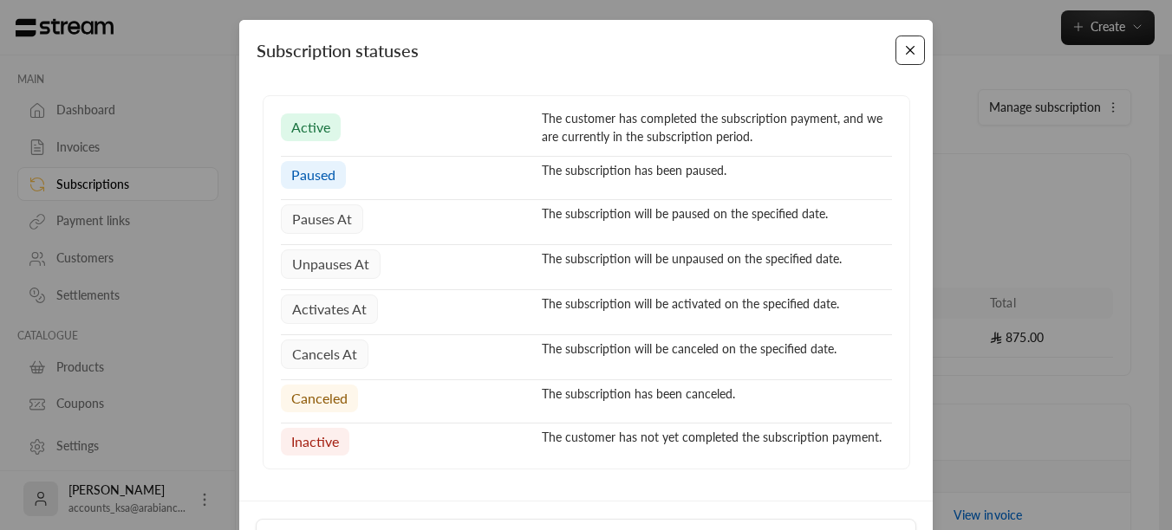
click at [904, 48] on button "Close" at bounding box center [910, 51] width 30 height 30
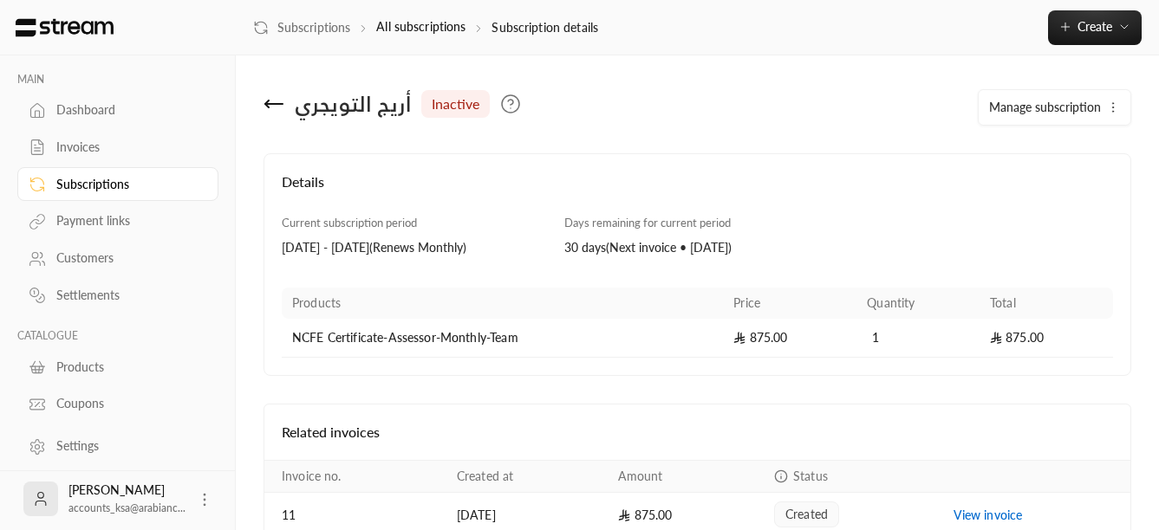
click at [275, 103] on icon at bounding box center [273, 104] width 21 height 21
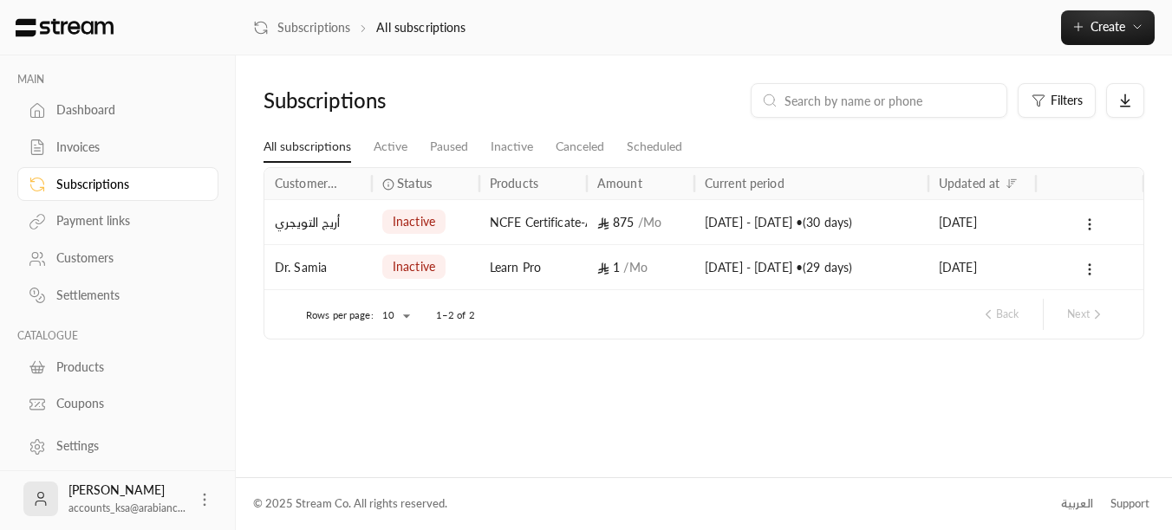
click at [83, 366] on div "Products" at bounding box center [126, 367] width 140 height 17
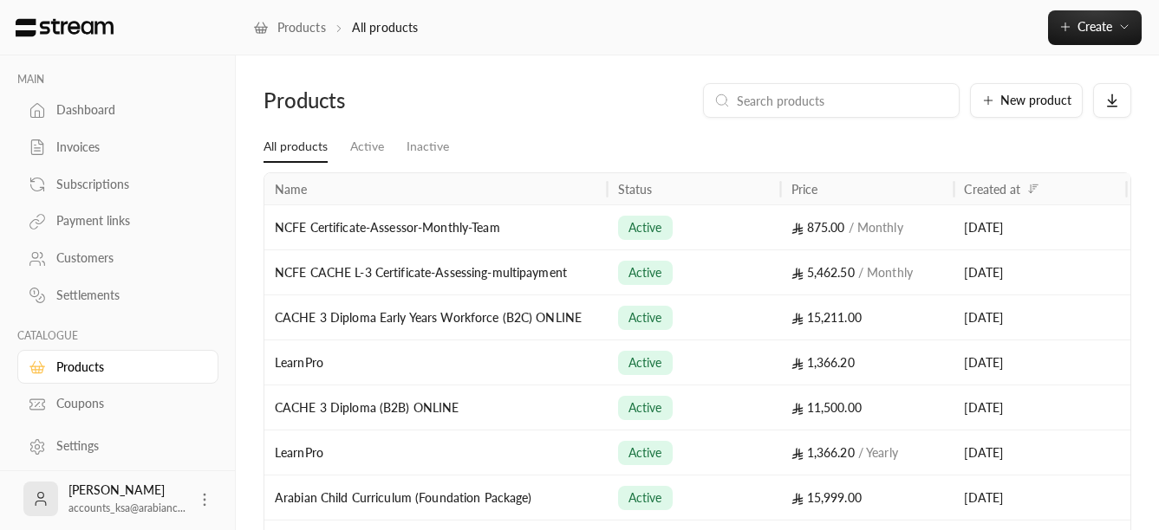
drag, startPoint x: 437, startPoint y: 197, endPoint x: 607, endPoint y: 201, distance: 169.9
click at [607, 201] on div at bounding box center [607, 188] width 9 height 31
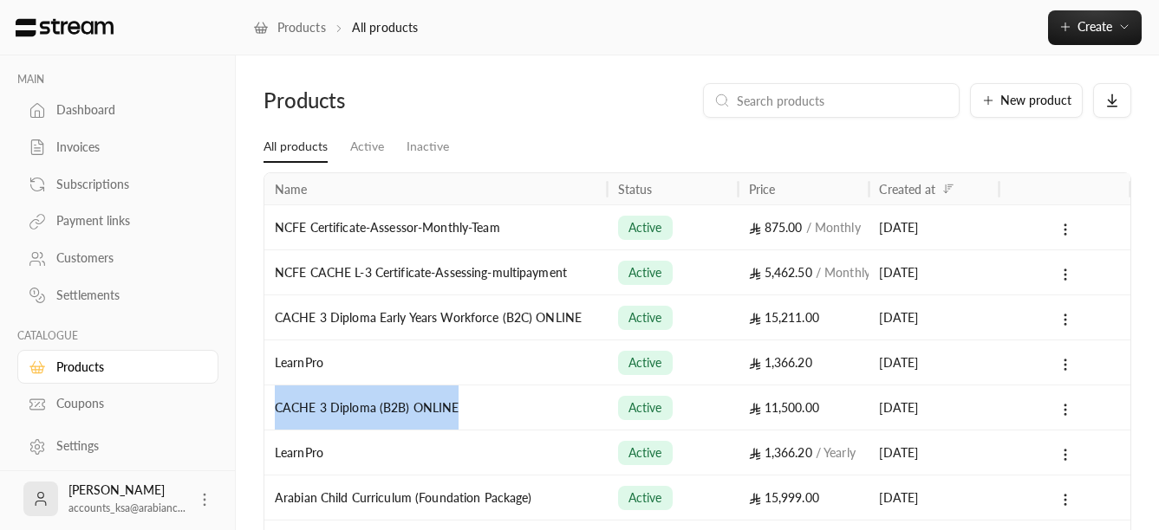
drag, startPoint x: 463, startPoint y: 406, endPoint x: 273, endPoint y: 419, distance: 190.3
click at [273, 419] on div "CACHE 3 Diploma (B2B) ONLINE" at bounding box center [435, 407] width 343 height 45
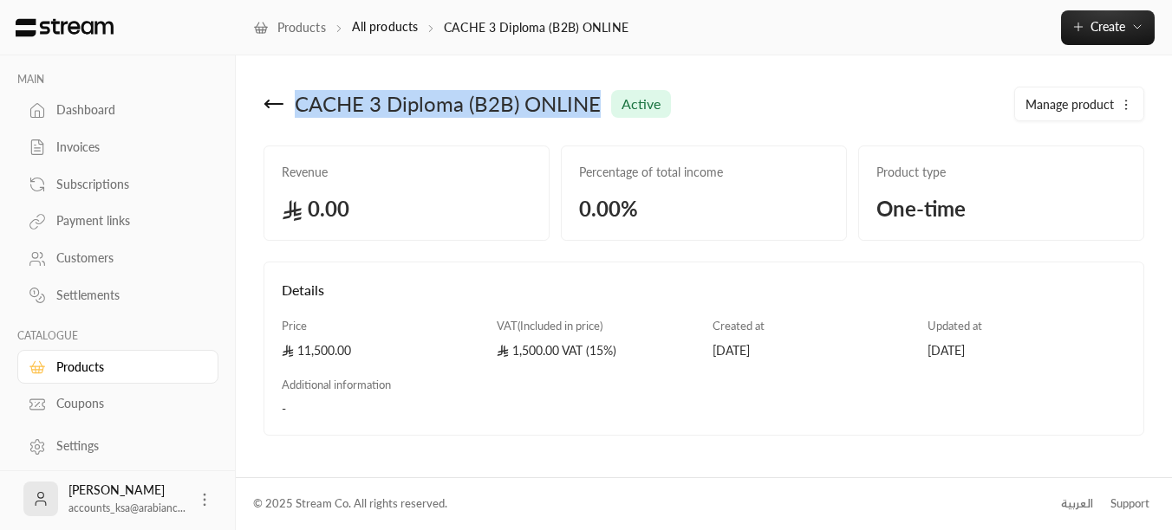
drag, startPoint x: 604, startPoint y: 102, endPoint x: 296, endPoint y: 125, distance: 309.4
click at [296, 125] on div "CACHE 3 Diploma (B2B) ONLINE active Manage product" at bounding box center [704, 114] width 898 height 62
copy span "CACHE 3 Diploma (B2B) ONLINE"
click at [266, 107] on icon at bounding box center [273, 104] width 21 height 21
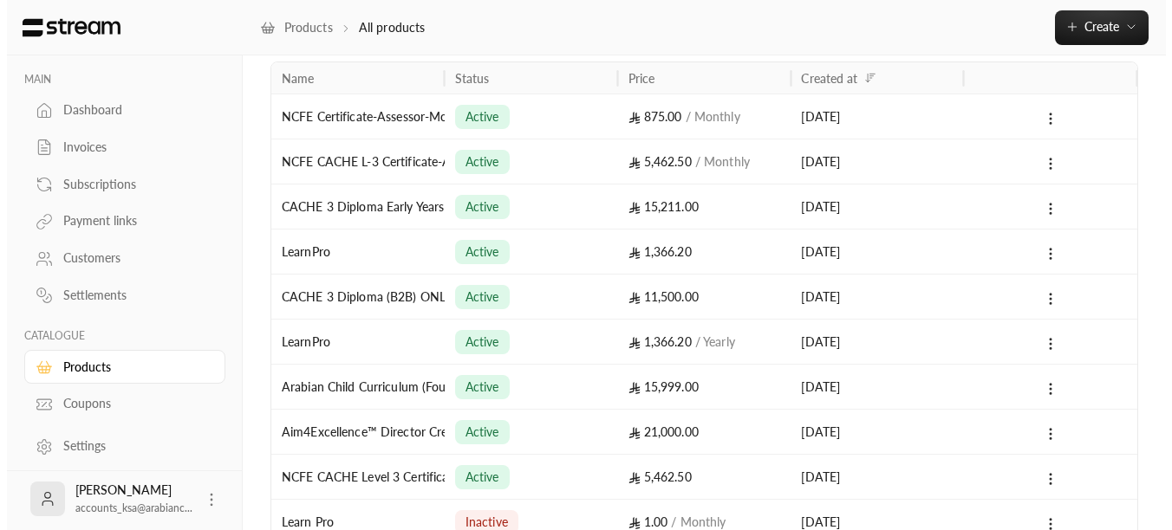
scroll to position [256, 0]
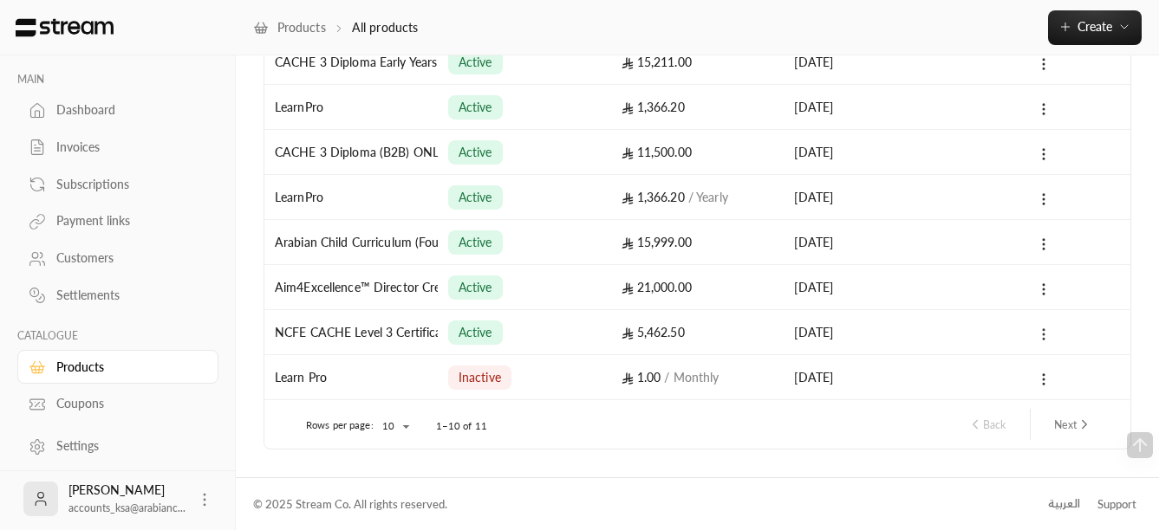
click at [1045, 333] on icon at bounding box center [1044, 335] width 16 height 16
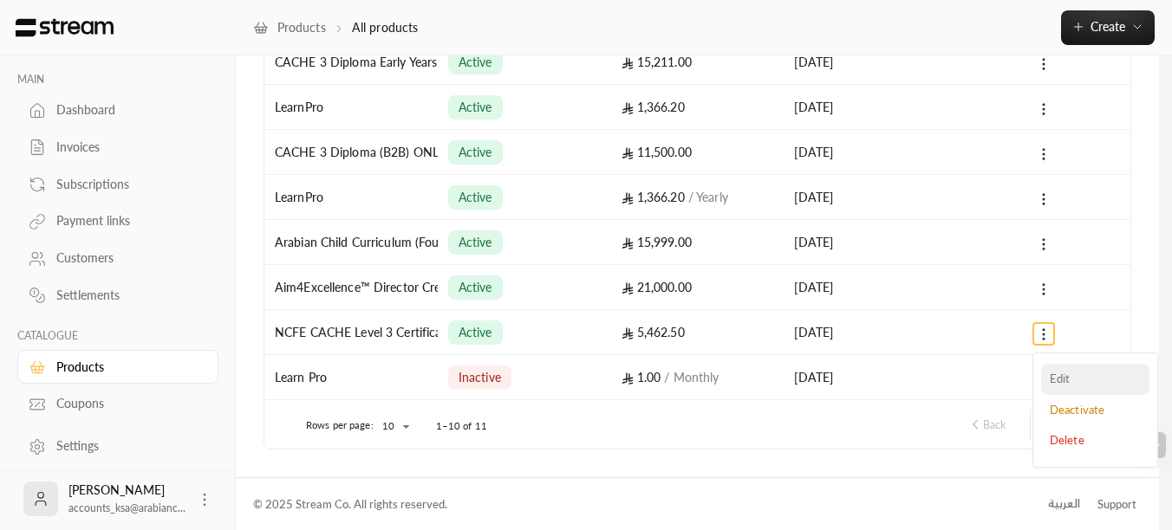
click at [1062, 374] on li "Edit" at bounding box center [1095, 379] width 108 height 31
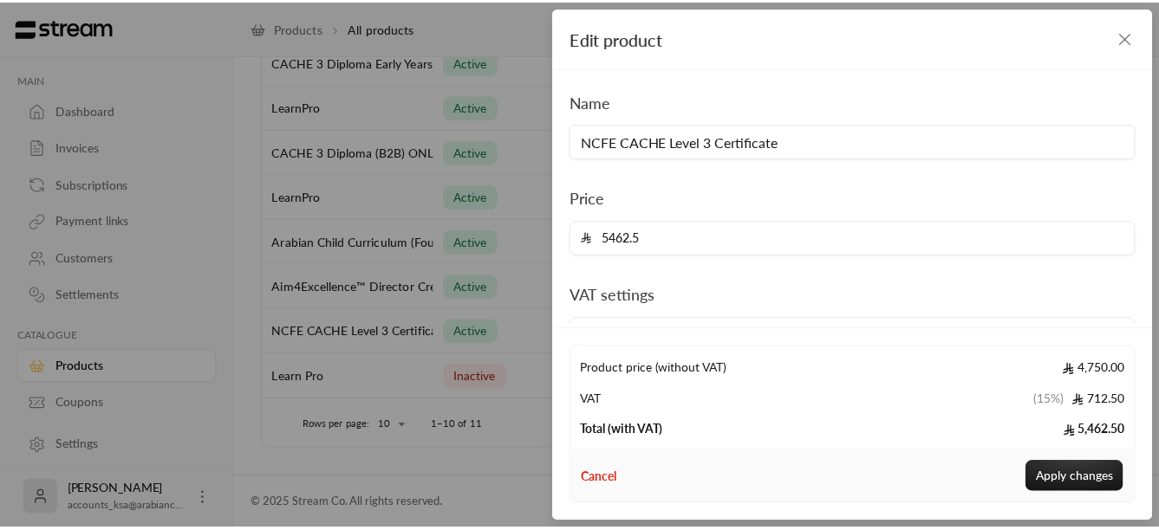
scroll to position [0, 0]
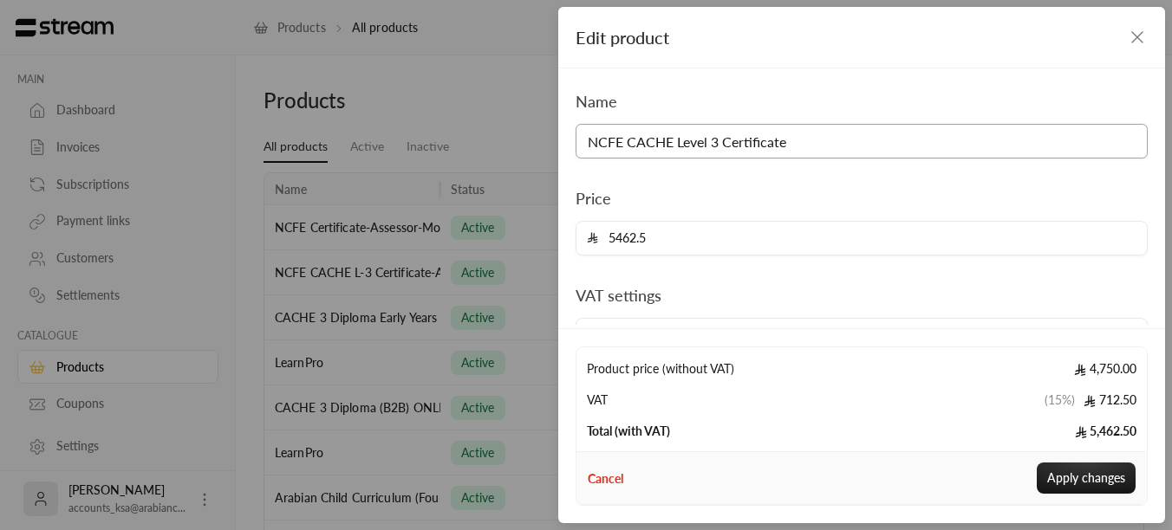
drag, startPoint x: 810, startPoint y: 139, endPoint x: 585, endPoint y: 147, distance: 225.5
click at [585, 147] on input "NCFE CACHE Level 3 Certificate" at bounding box center [861, 141] width 572 height 35
click at [1136, 34] on icon "button" at bounding box center [1137, 37] width 21 height 21
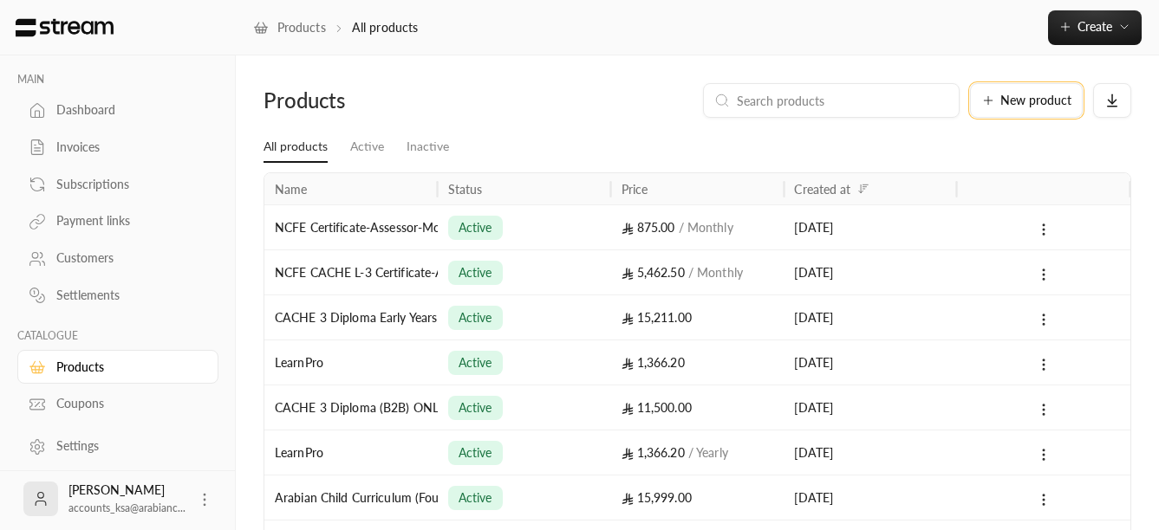
click at [1012, 103] on span "New product" at bounding box center [1035, 100] width 71 height 12
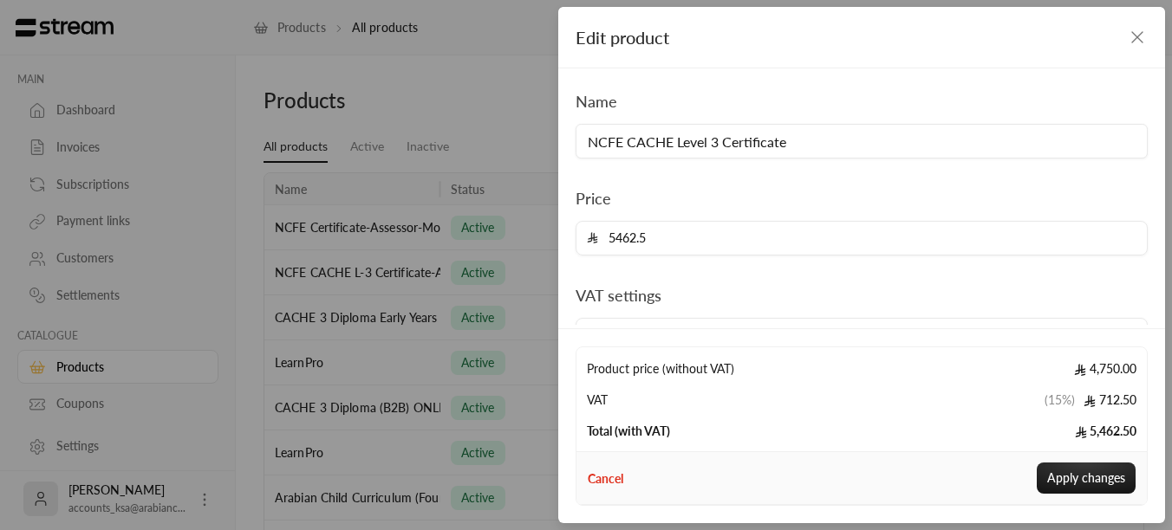
click at [1134, 36] on icon "button" at bounding box center [1137, 37] width 21 height 21
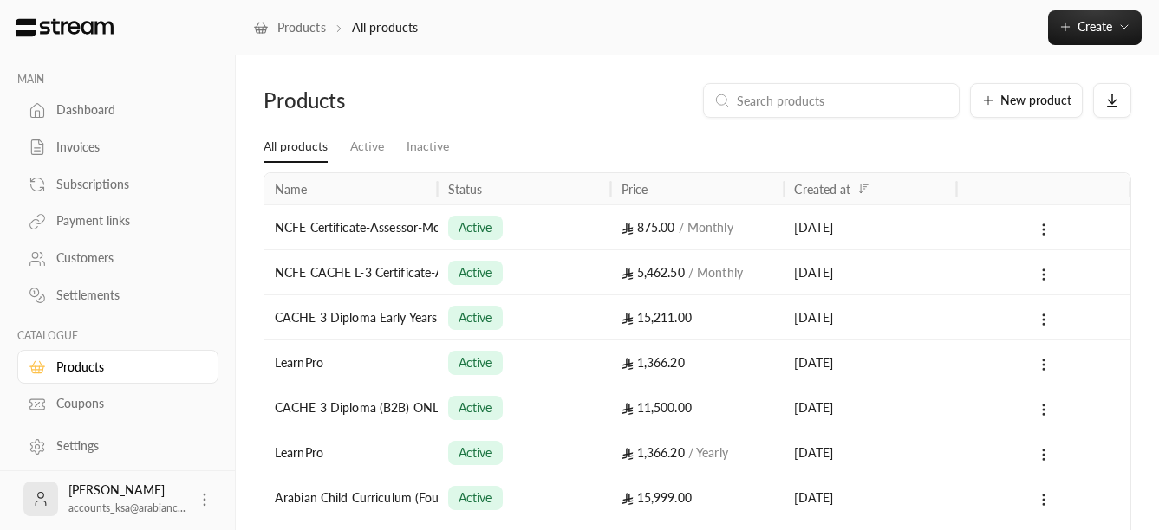
click at [583, 127] on div "Products New product" at bounding box center [697, 107] width 885 height 49
click at [982, 101] on icon at bounding box center [988, 101] width 14 height 14
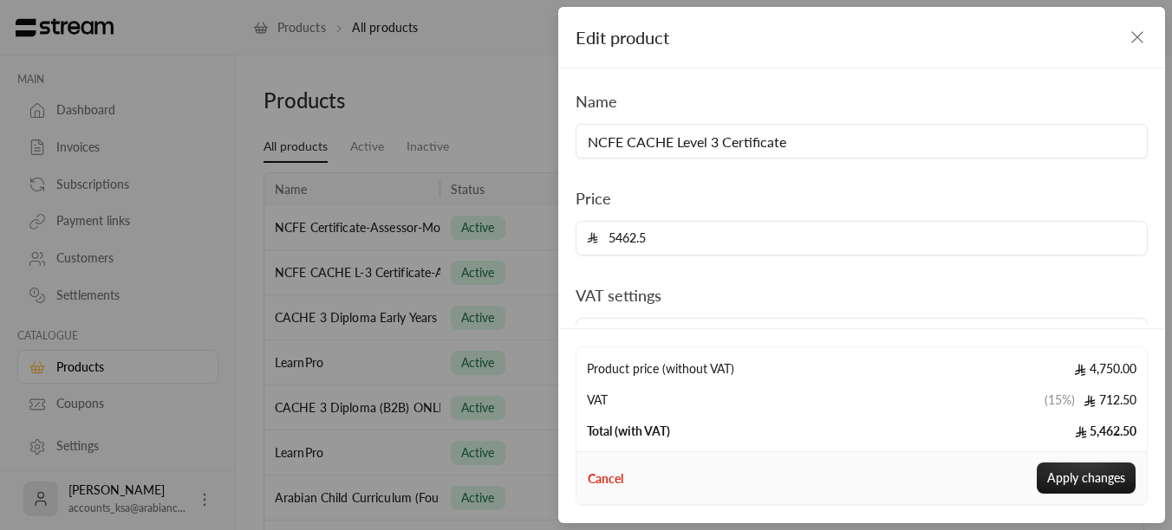
click at [1133, 36] on icon "button" at bounding box center [1137, 37] width 21 height 21
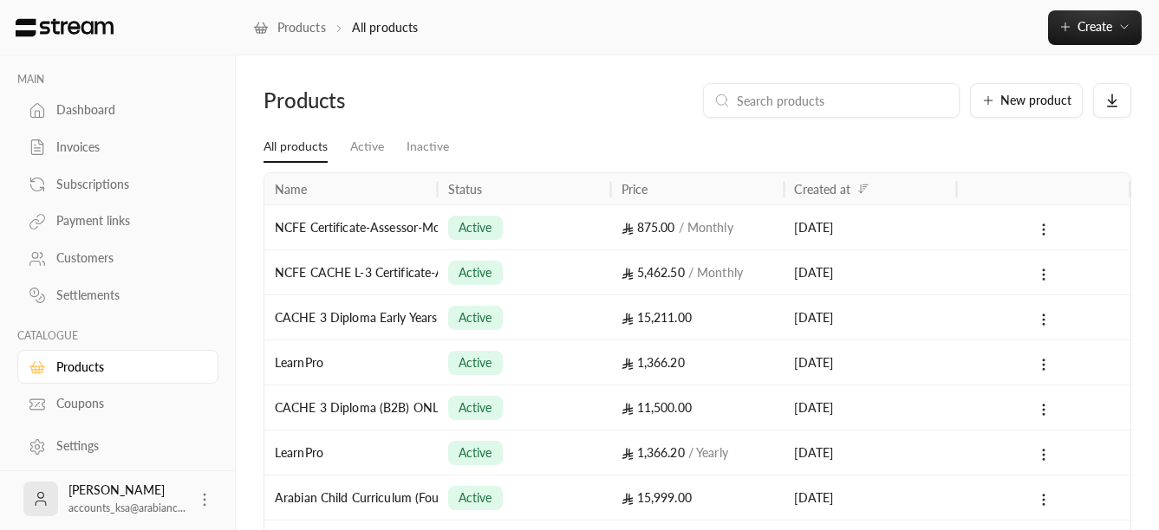
click at [85, 285] on link "Settlements" at bounding box center [117, 296] width 201 height 34
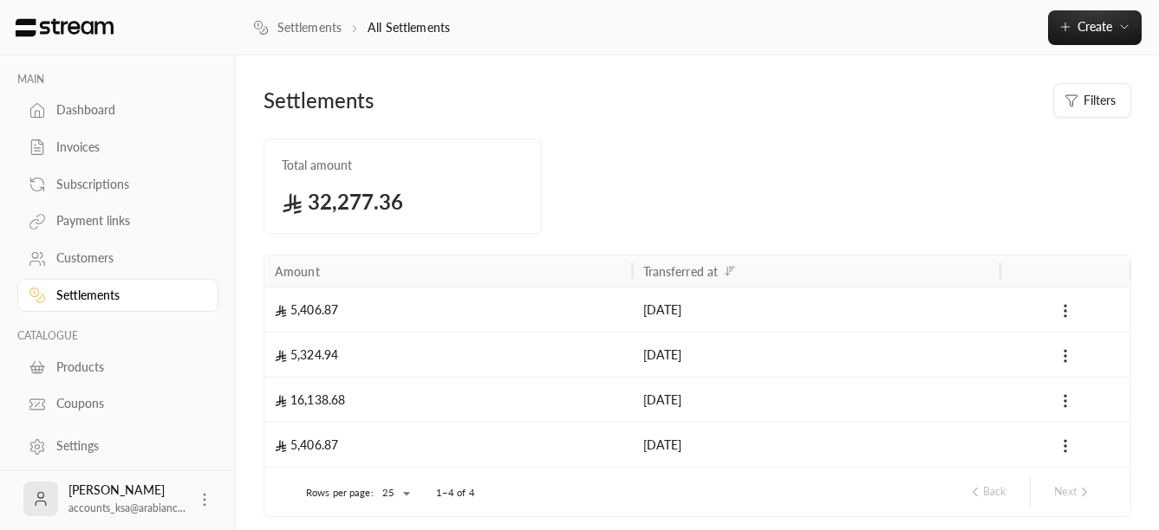
click at [89, 370] on div "Products" at bounding box center [126, 367] width 140 height 17
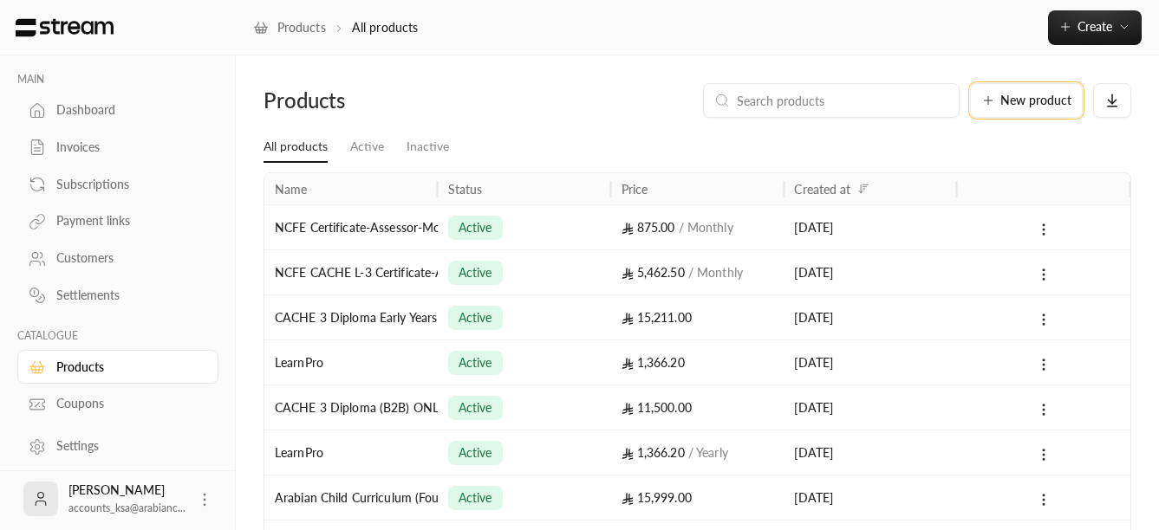
click at [984, 95] on icon at bounding box center [988, 101] width 14 height 14
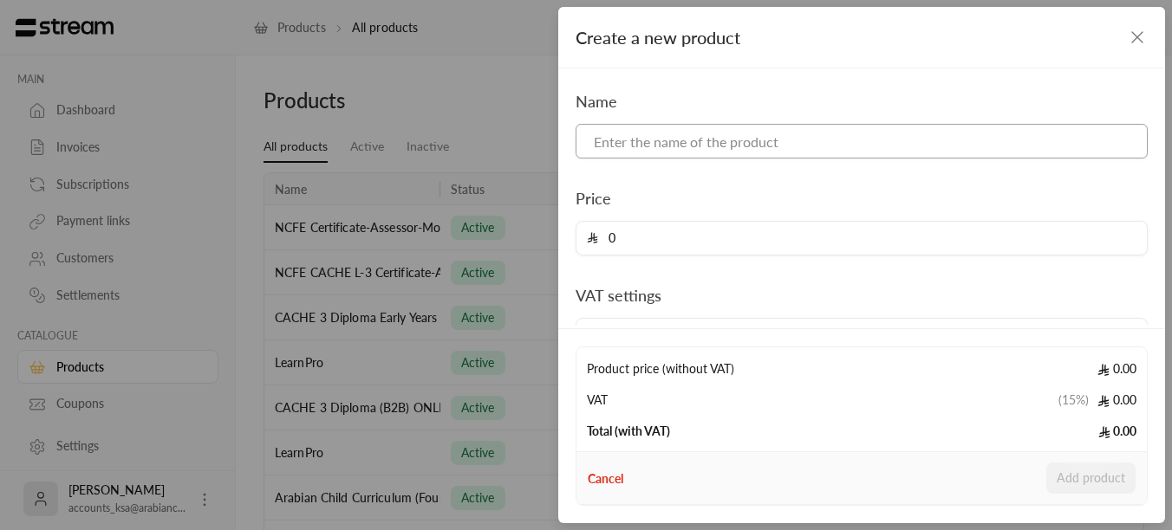
click at [679, 139] on input at bounding box center [861, 141] width 572 height 35
paste input "NCFE CACHE Level 3 Certificate"
type input "NCFE CACHE Level 3 Certificate"
click at [1131, 36] on icon "button" at bounding box center [1137, 37] width 21 height 21
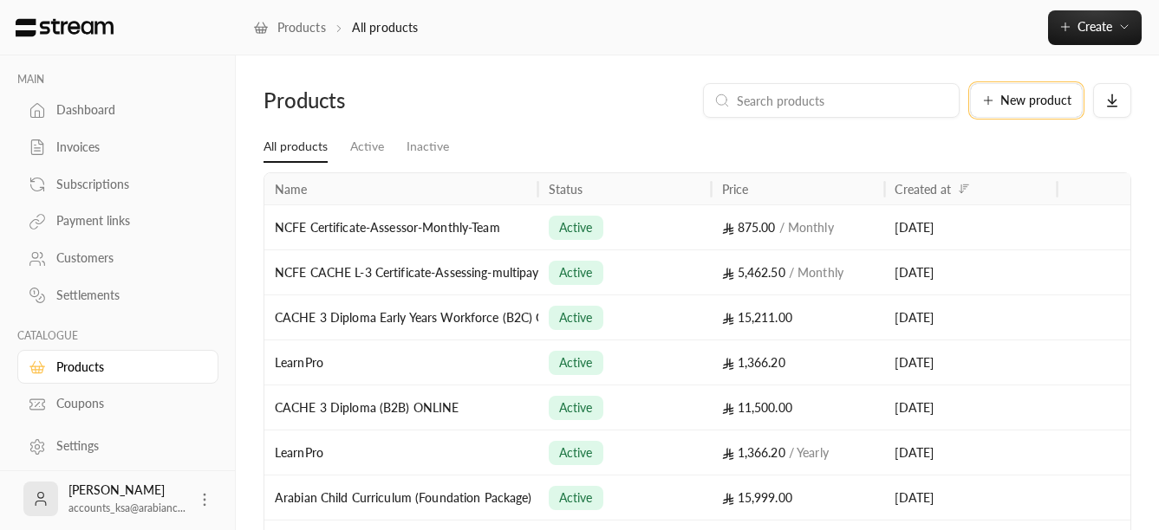
drag, startPoint x: 441, startPoint y: 191, endPoint x: 542, endPoint y: 198, distance: 100.8
click at [542, 198] on div at bounding box center [538, 188] width 9 height 31
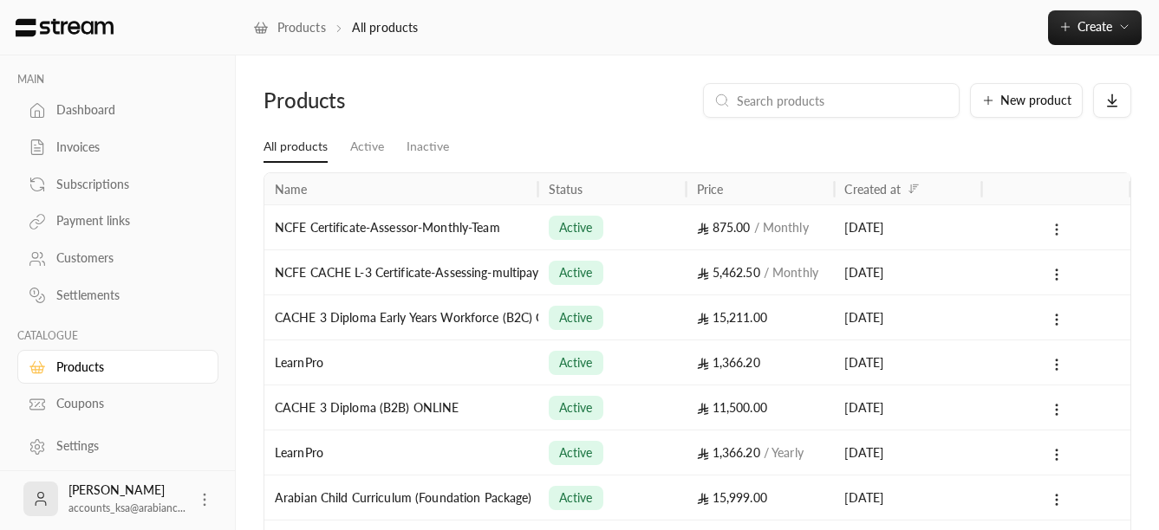
click at [1056, 232] on icon at bounding box center [1057, 230] width 16 height 16
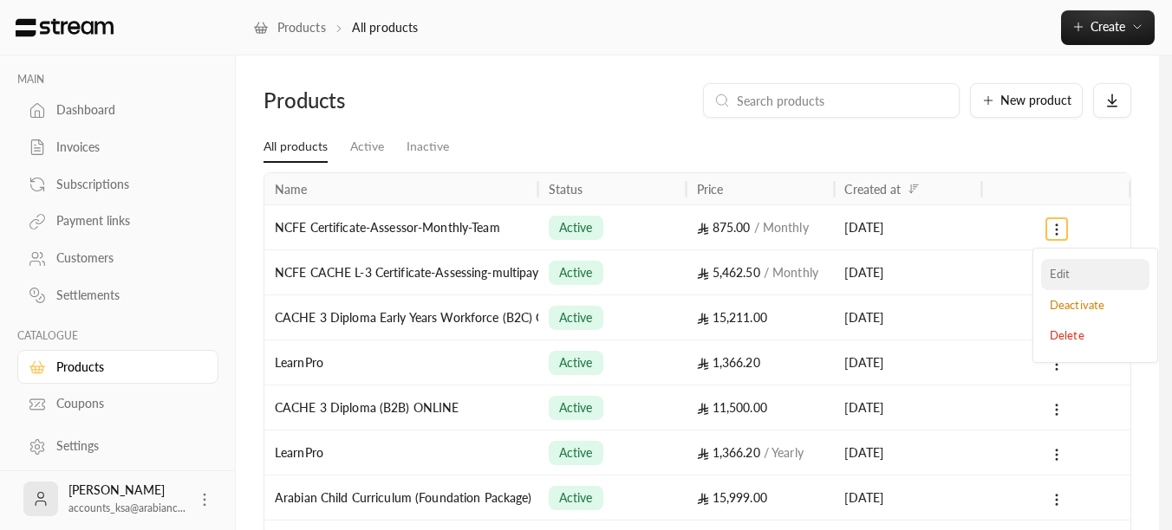
click at [1074, 273] on li "Edit" at bounding box center [1095, 274] width 108 height 31
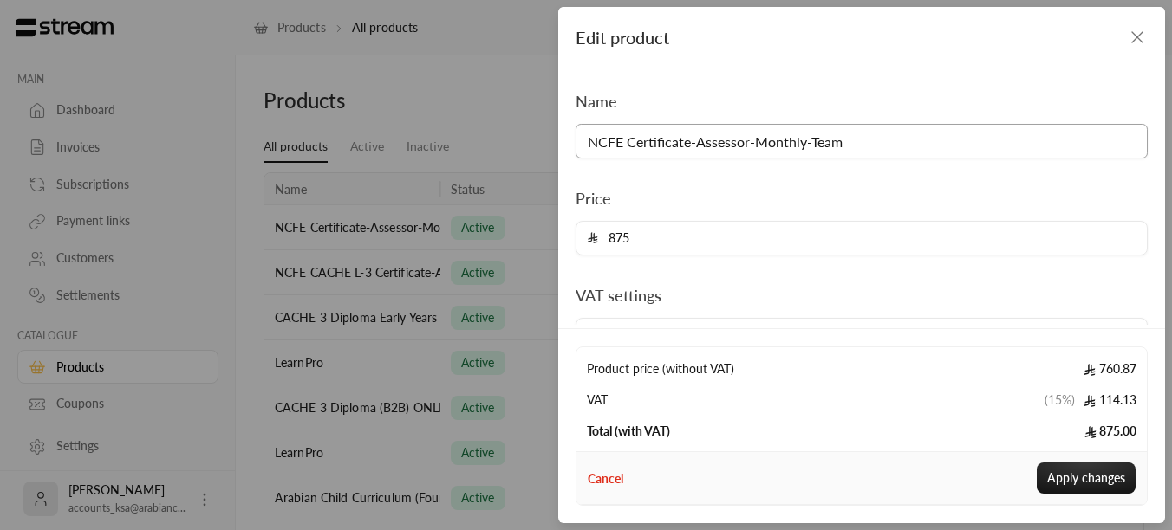
drag, startPoint x: 862, startPoint y: 143, endPoint x: 569, endPoint y: 153, distance: 294.0
click at [569, 153] on div "Name NCFE Certificate-Assessor-Monthly-Team" at bounding box center [861, 123] width 589 height 69
click at [1134, 36] on icon "button" at bounding box center [1137, 37] width 21 height 21
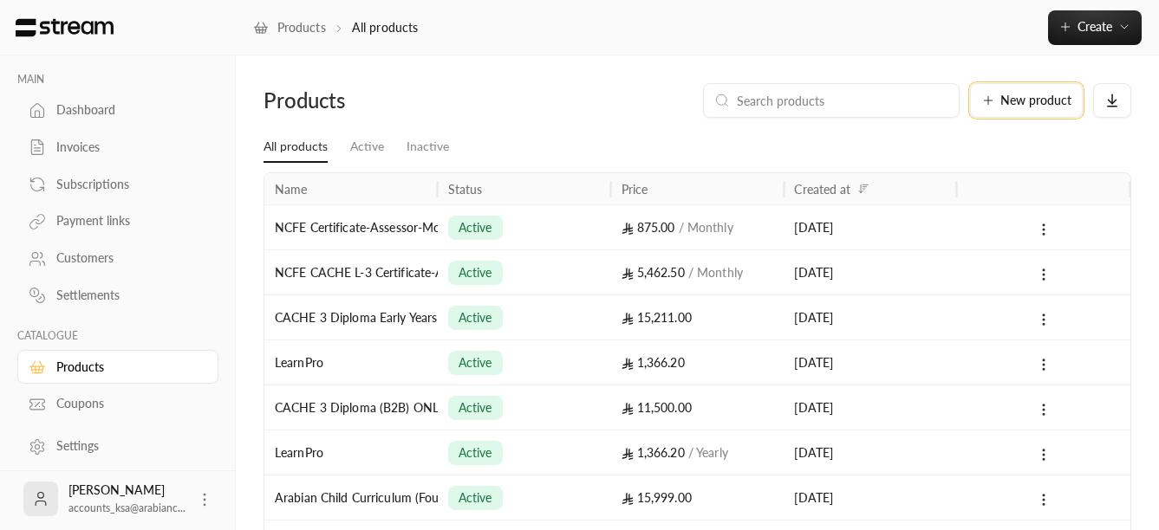
click at [1008, 97] on span "New product" at bounding box center [1035, 100] width 71 height 12
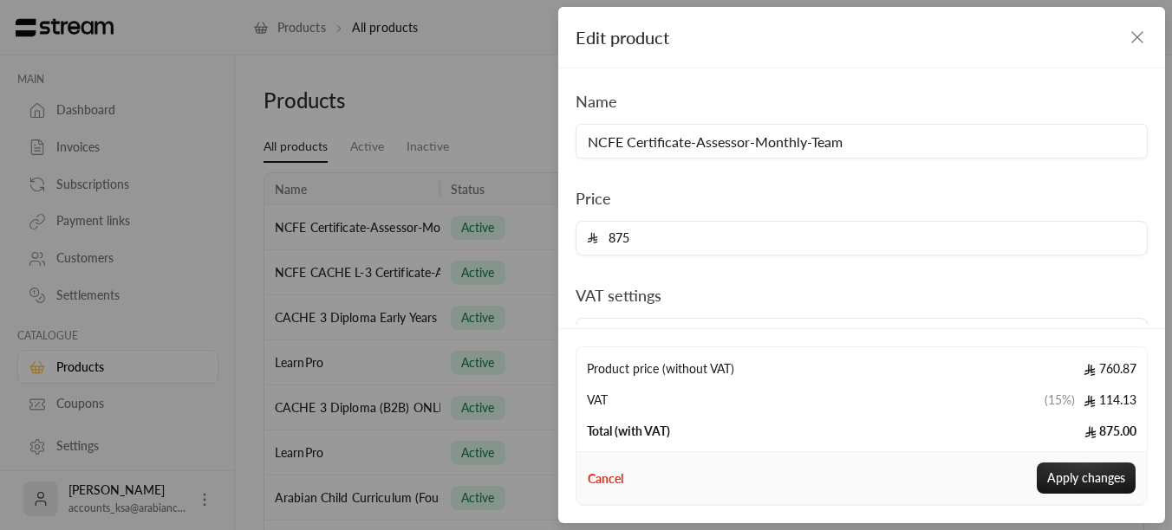
click at [1135, 32] on icon "button" at bounding box center [1137, 37] width 21 height 21
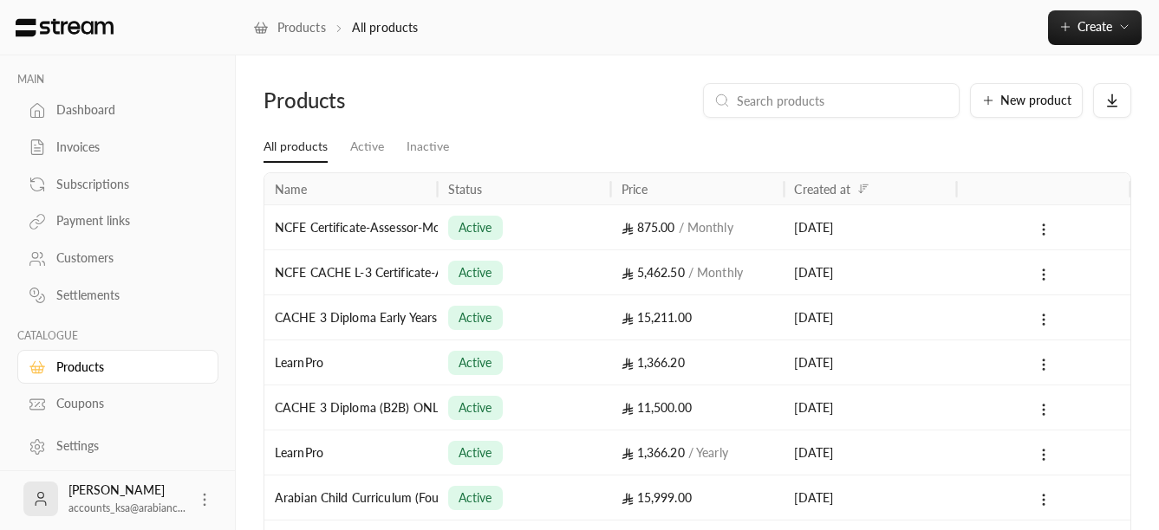
click at [74, 298] on div "Settlements" at bounding box center [126, 295] width 140 height 17
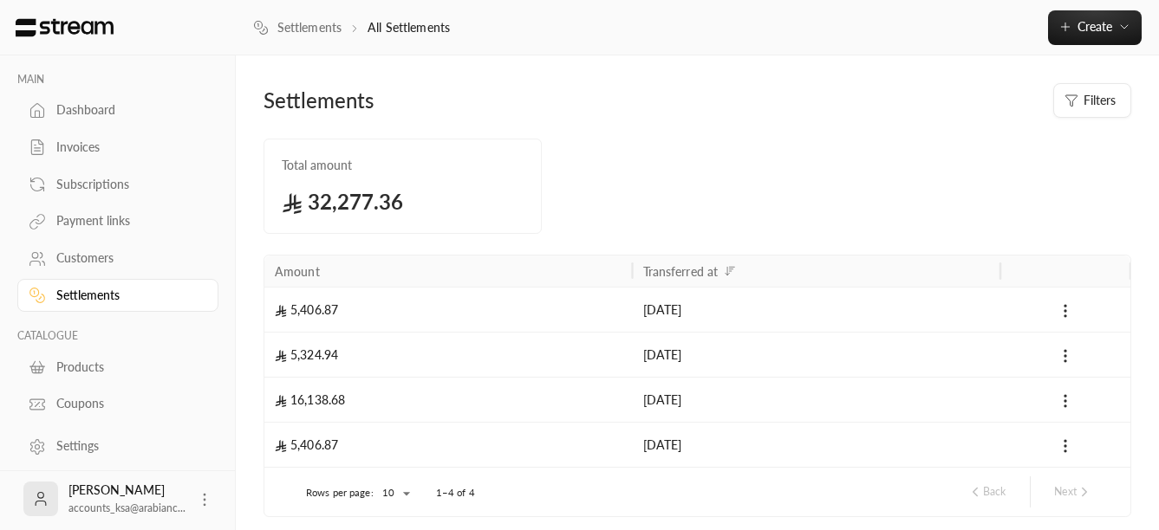
click at [67, 364] on div "Products" at bounding box center [126, 367] width 140 height 17
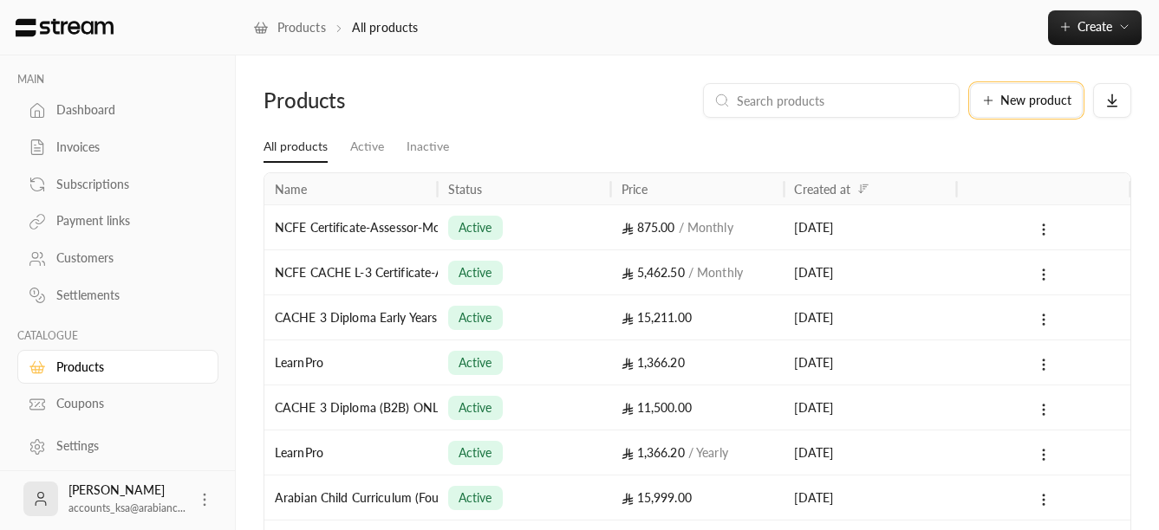
click at [989, 102] on icon at bounding box center [988, 101] width 14 height 14
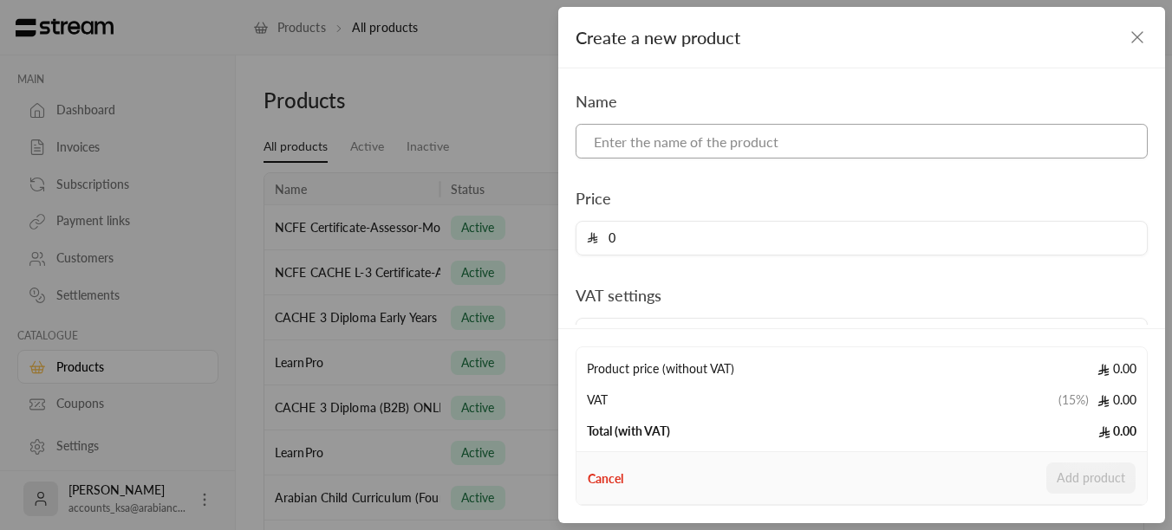
click at [657, 144] on input at bounding box center [861, 141] width 572 height 35
paste input "NCFE Certificate-Assessor-Monthly-Team"
click at [823, 146] on input "NCFE Certificate-Assessor-Monthly-Team" at bounding box center [861, 141] width 572 height 35
type input "NCFE Certificate-Assessor-One Time"
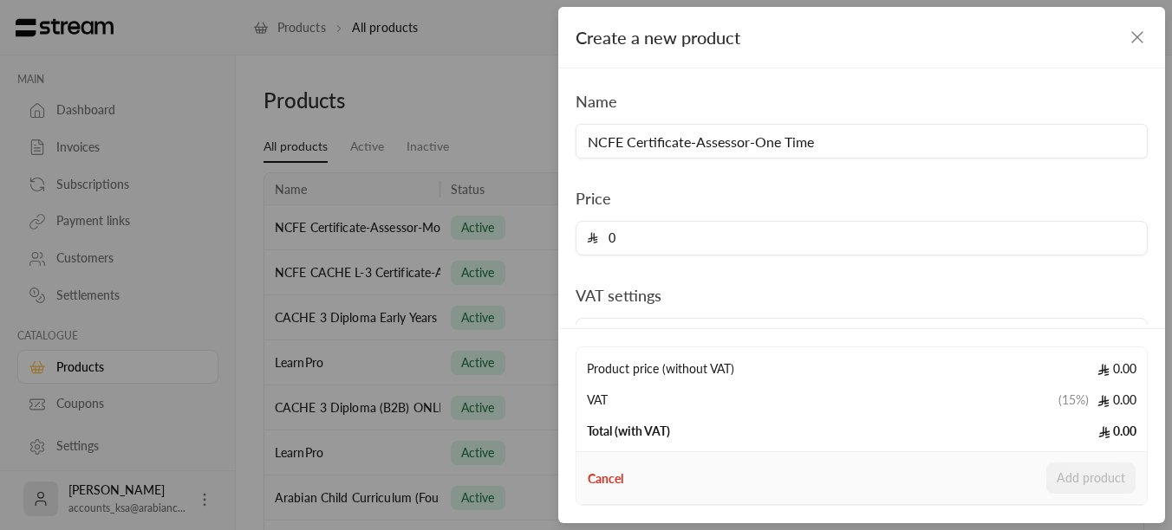
drag, startPoint x: 868, startPoint y: 17, endPoint x: 805, endPoint y: 31, distance: 64.8
click at [805, 31] on div "Create a new product" at bounding box center [861, 38] width 607 height 62
click at [642, 241] on input "0" at bounding box center [867, 238] width 538 height 33
drag, startPoint x: 637, startPoint y: 240, endPoint x: 534, endPoint y: 244, distance: 103.2
click at [569, 240] on div "Price 0" at bounding box center [861, 220] width 589 height 69
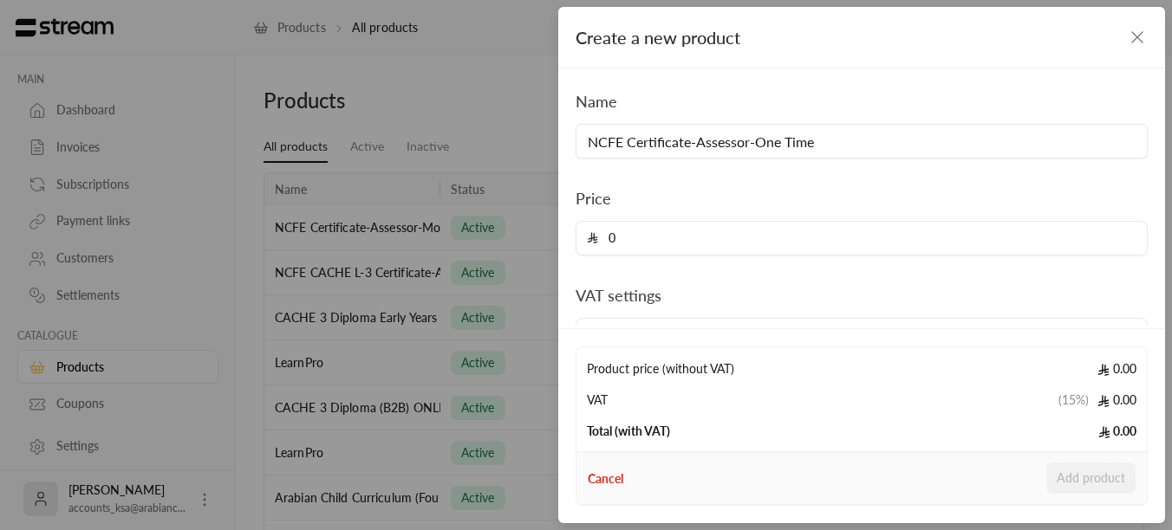
paste input "5462.5"
type input "5462.5"
click at [833, 289] on div "VAT settings Included in price" at bounding box center [861, 317] width 589 height 69
click at [1114, 484] on button "Add product" at bounding box center [1090, 478] width 89 height 31
type input "0"
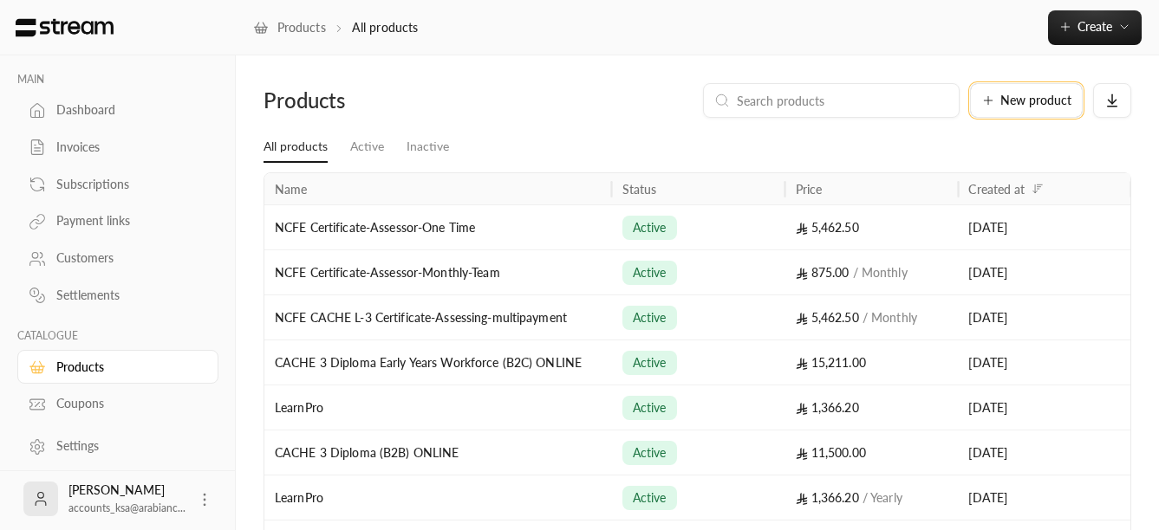
drag, startPoint x: 438, startPoint y: 188, endPoint x: 612, endPoint y: 182, distance: 174.3
click at [612, 182] on div at bounding box center [612, 188] width 9 height 31
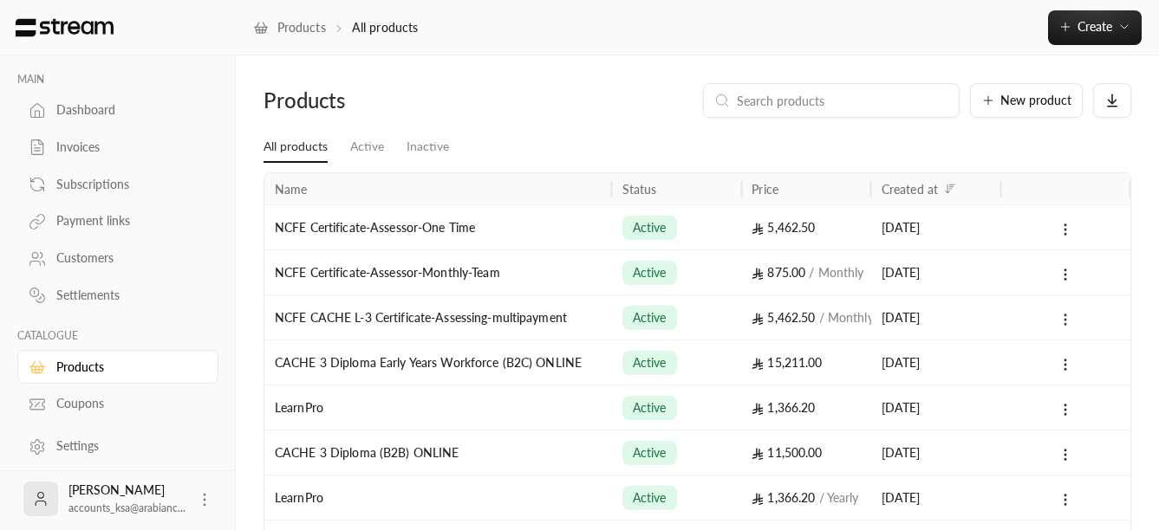
click at [1071, 317] on icon at bounding box center [1065, 320] width 16 height 16
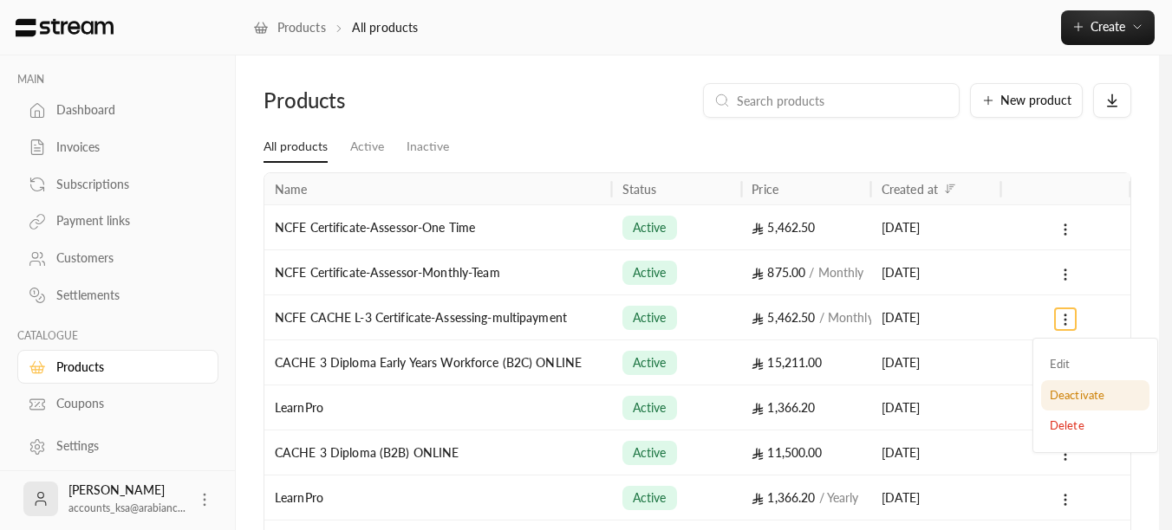
click at [1057, 392] on li "Deactivate" at bounding box center [1095, 395] width 108 height 31
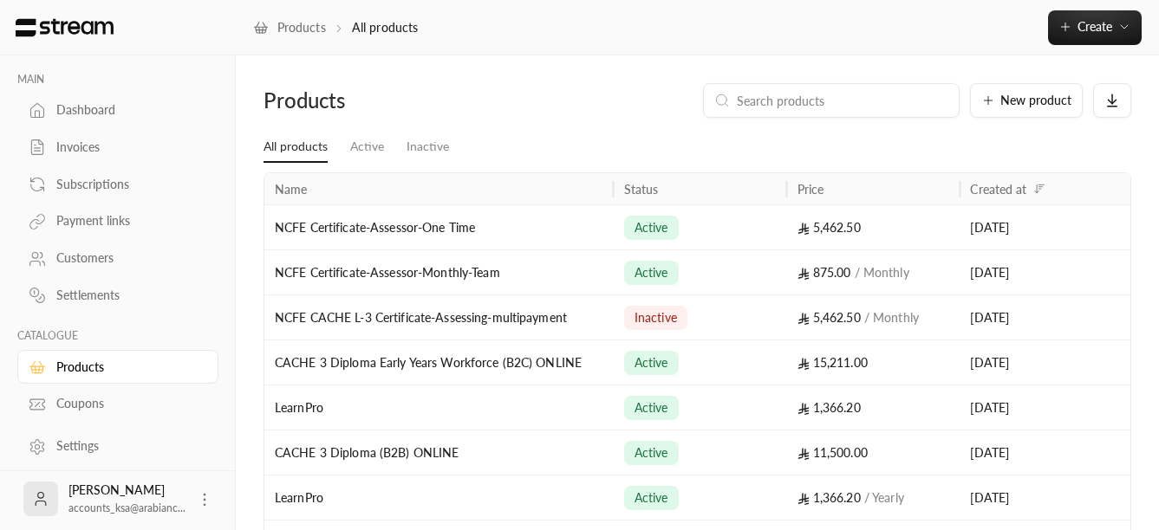
drag, startPoint x: 440, startPoint y: 191, endPoint x: 616, endPoint y: 198, distance: 176.1
click at [616, 198] on div at bounding box center [613, 188] width 9 height 31
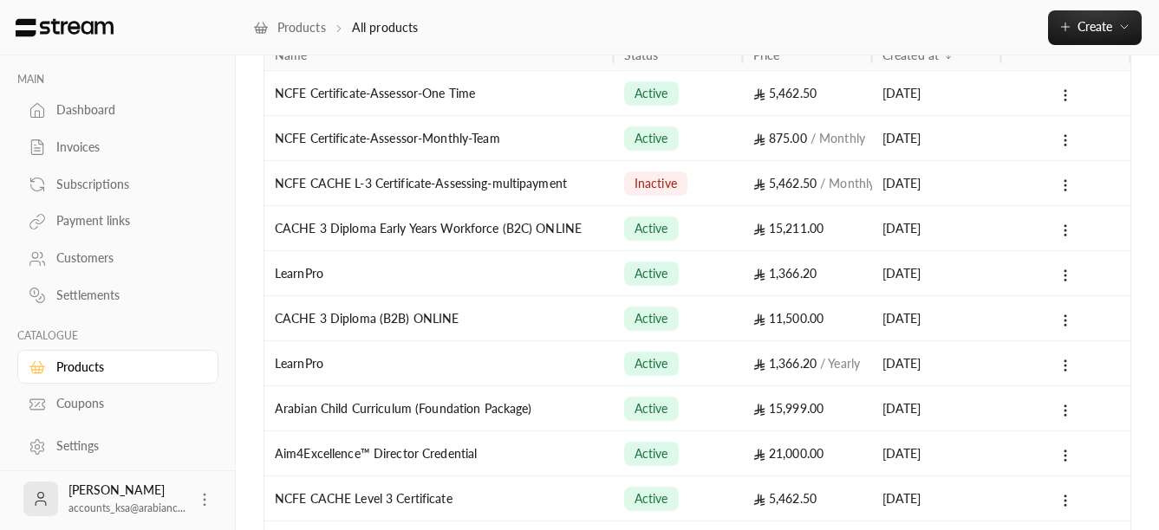
scroll to position [173, 0]
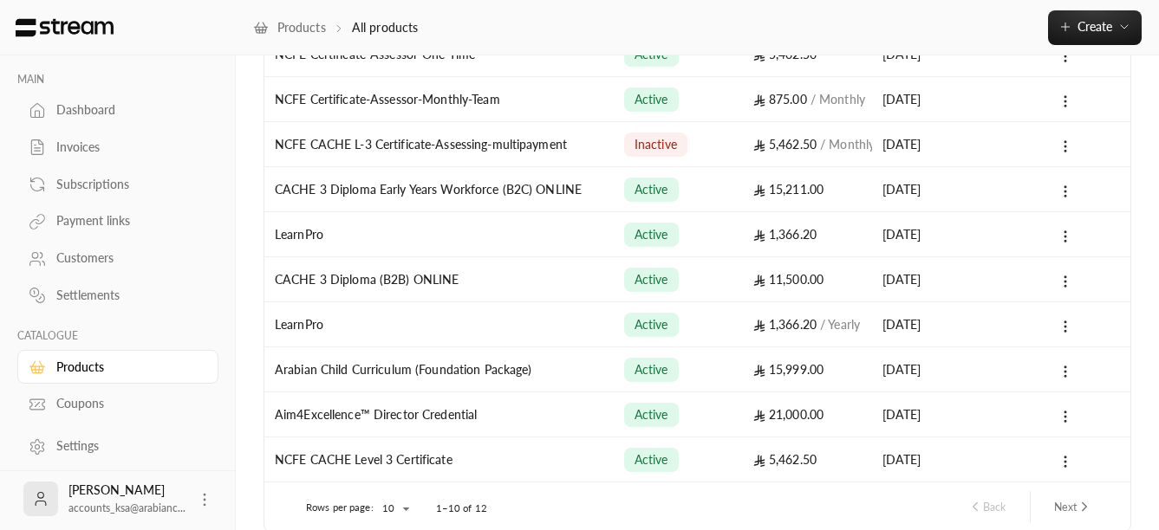
click at [1065, 472] on div at bounding box center [1065, 460] width 108 height 44
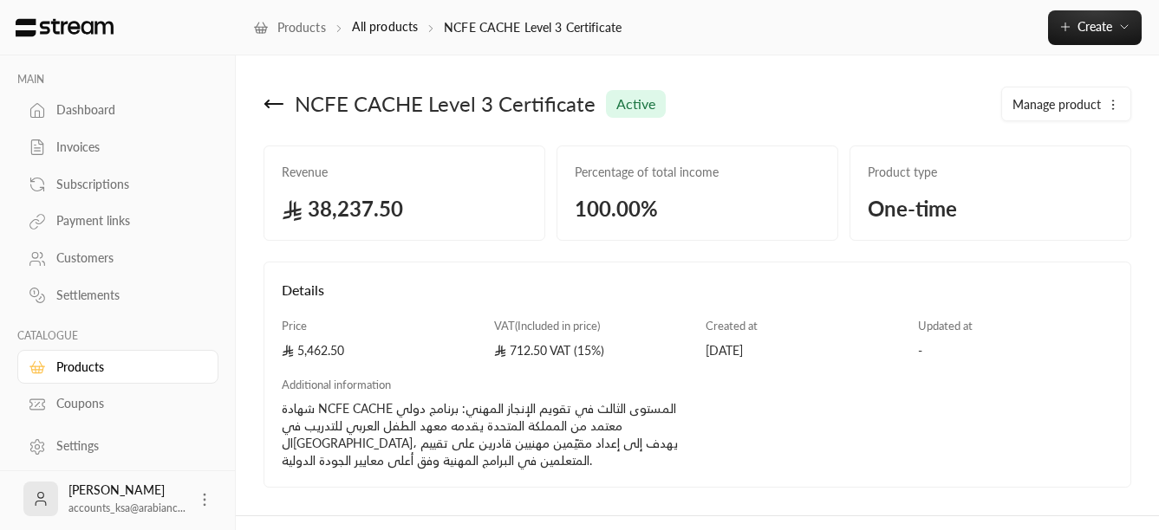
click at [271, 106] on icon at bounding box center [273, 104] width 21 height 21
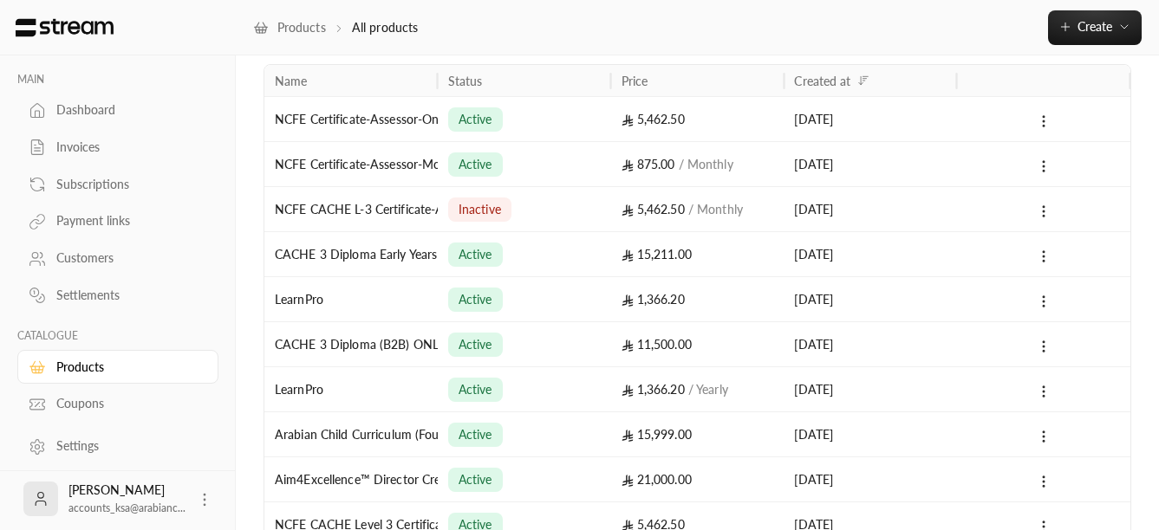
scroll to position [256, 0]
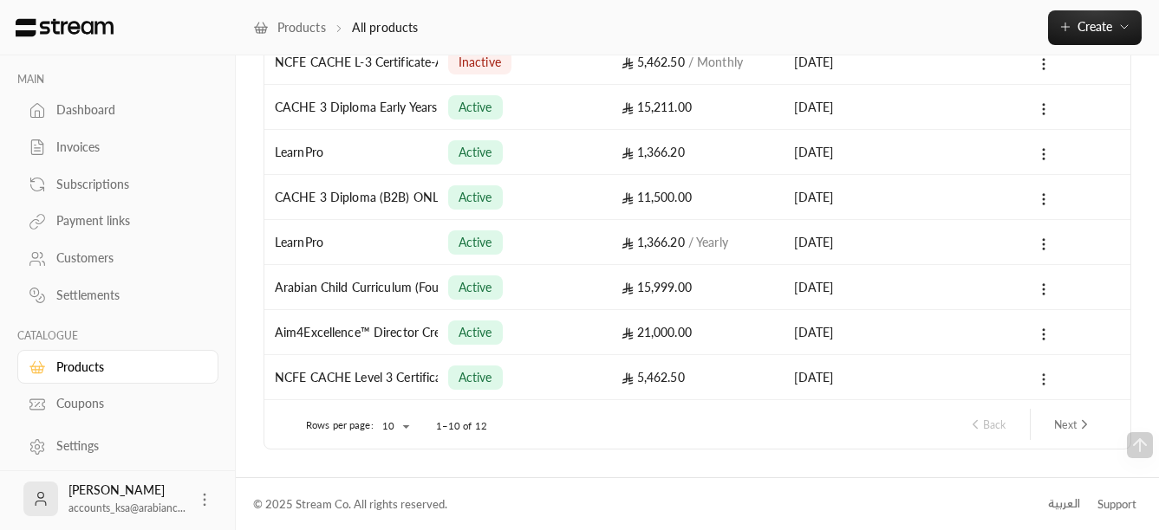
click at [1045, 380] on icon at bounding box center [1044, 380] width 16 height 16
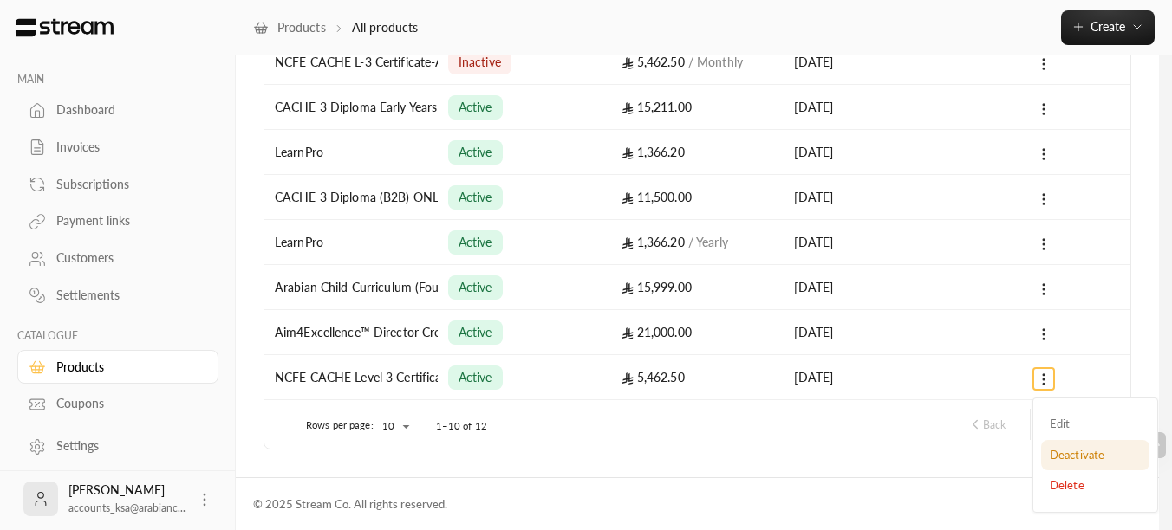
click at [1080, 458] on li "Deactivate" at bounding box center [1095, 455] width 108 height 31
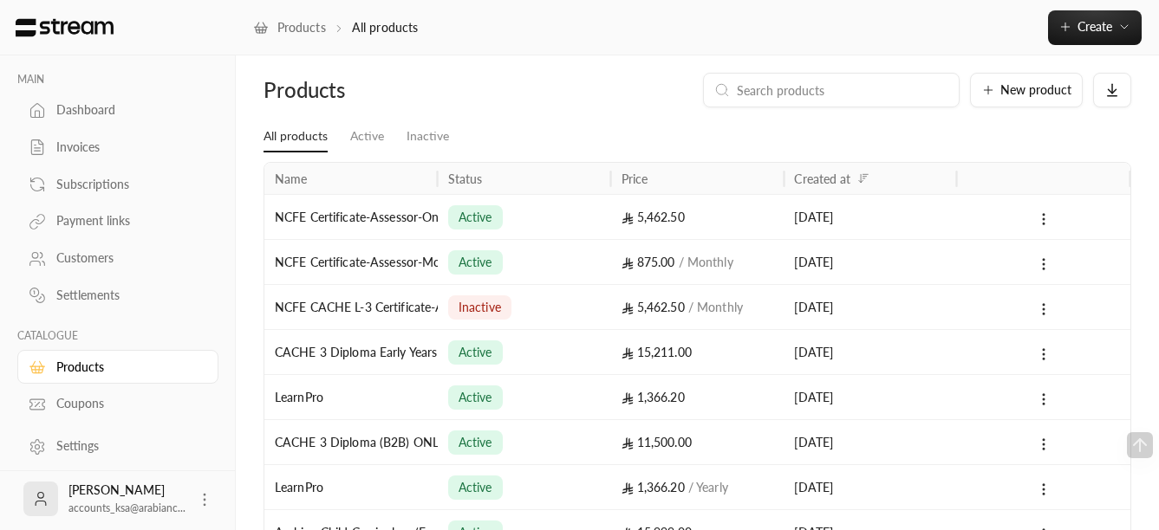
scroll to position [0, 0]
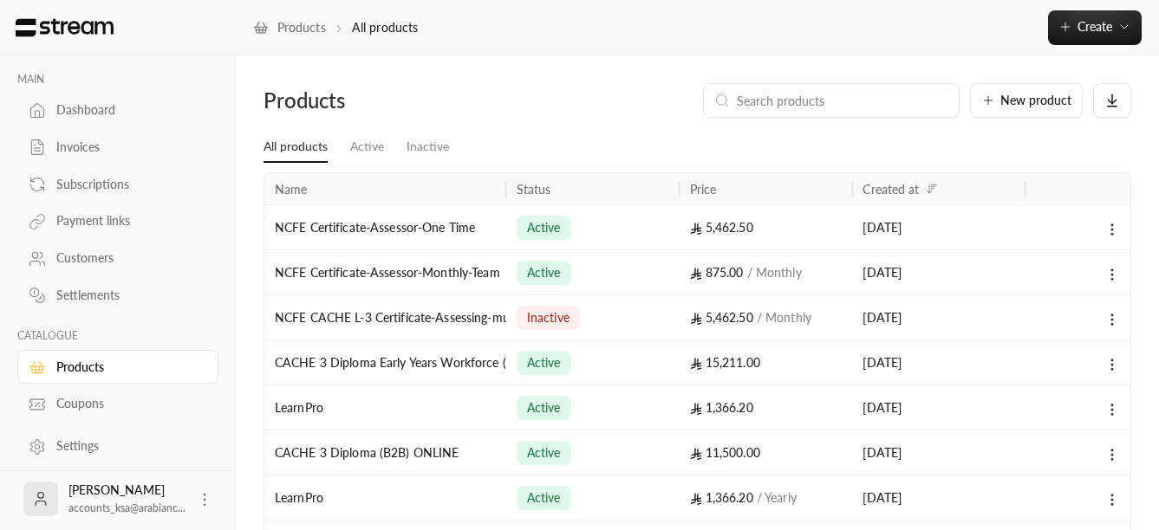
drag, startPoint x: 437, startPoint y: 192, endPoint x: 505, endPoint y: 191, distance: 68.5
click at [505, 191] on div at bounding box center [506, 188] width 9 height 31
